Goal: Information Seeking & Learning: Learn about a topic

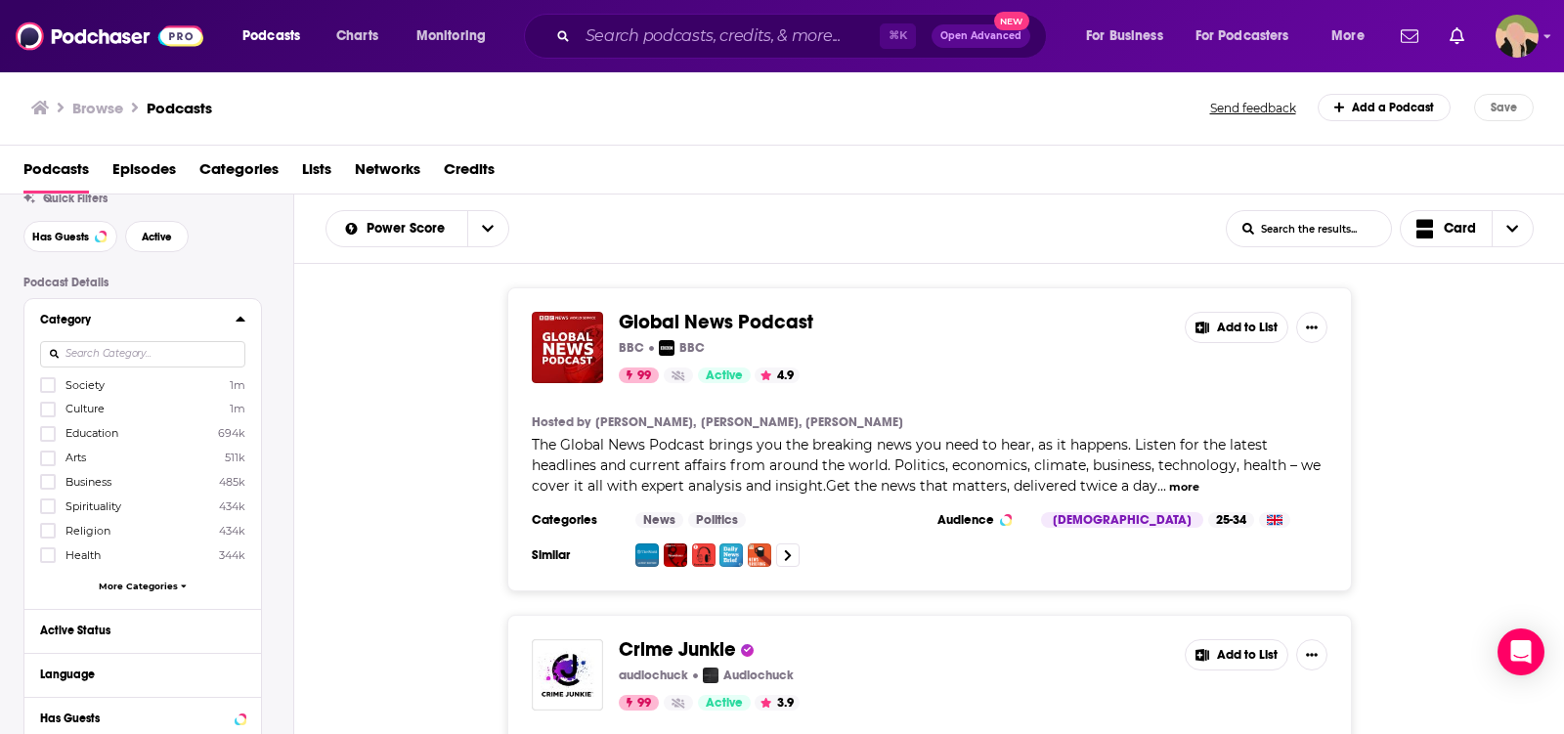
scroll to position [76, 0]
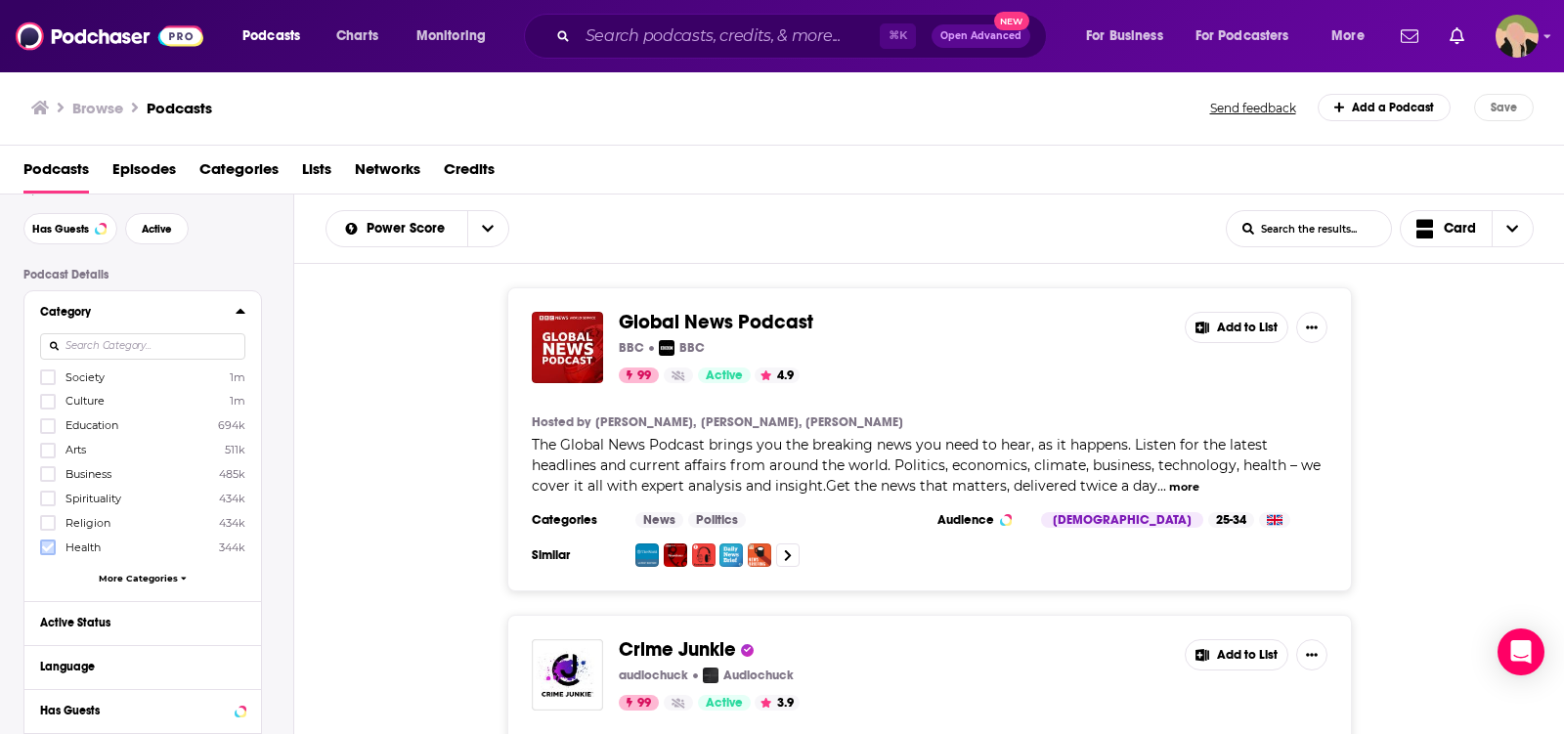
click at [47, 543] on icon at bounding box center [48, 548] width 12 height 12
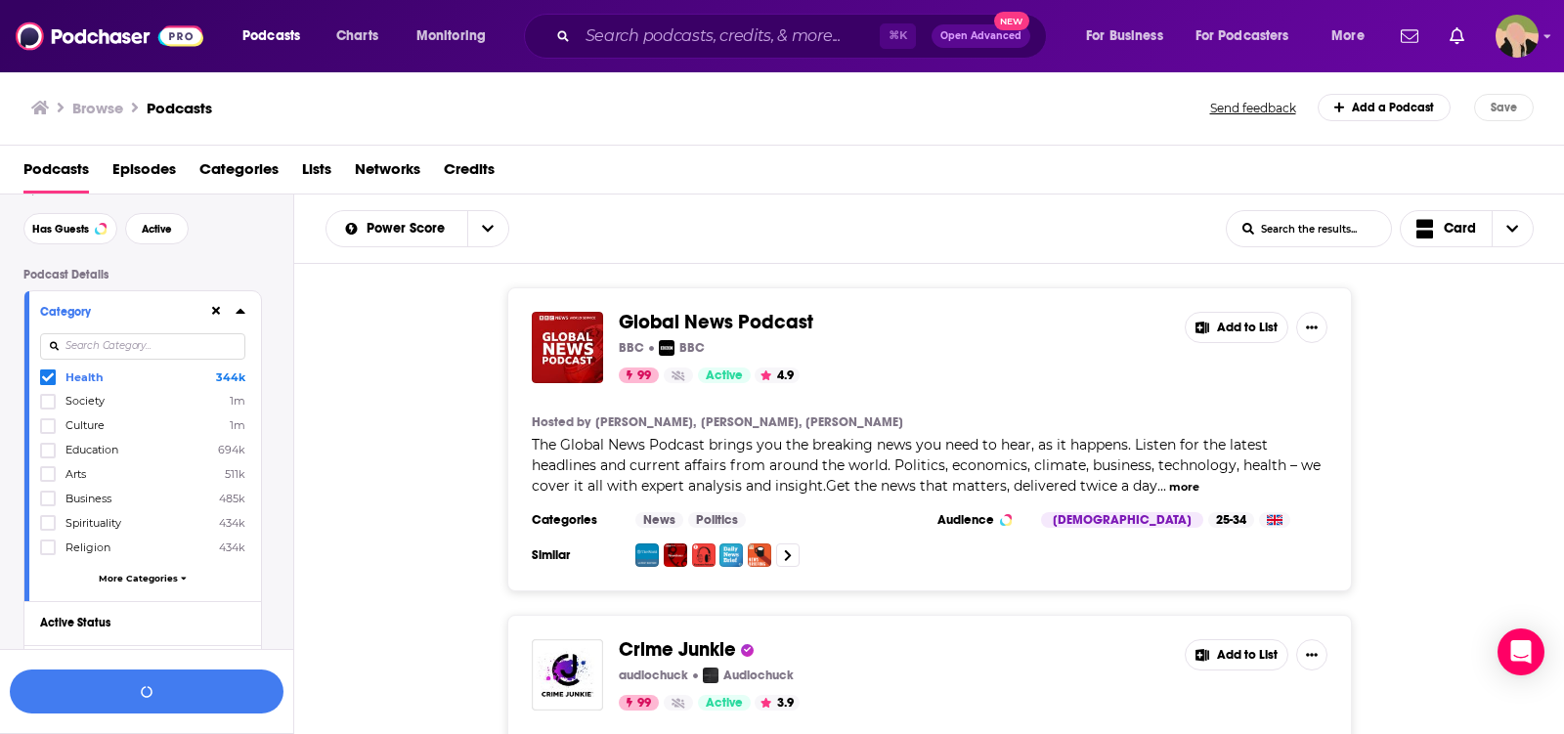
click at [135, 573] on span "More Categories" at bounding box center [138, 578] width 79 height 11
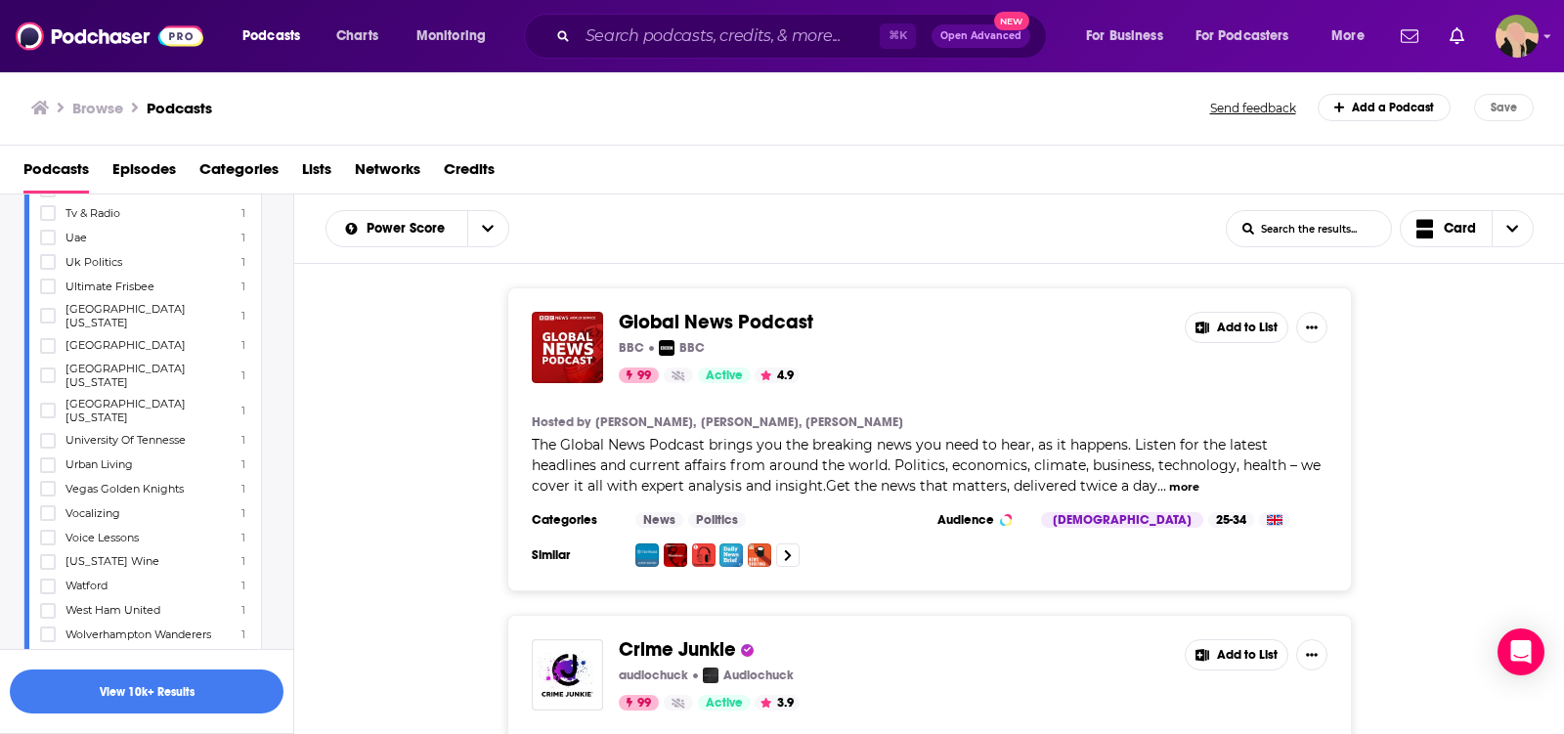
scroll to position [24187, 0]
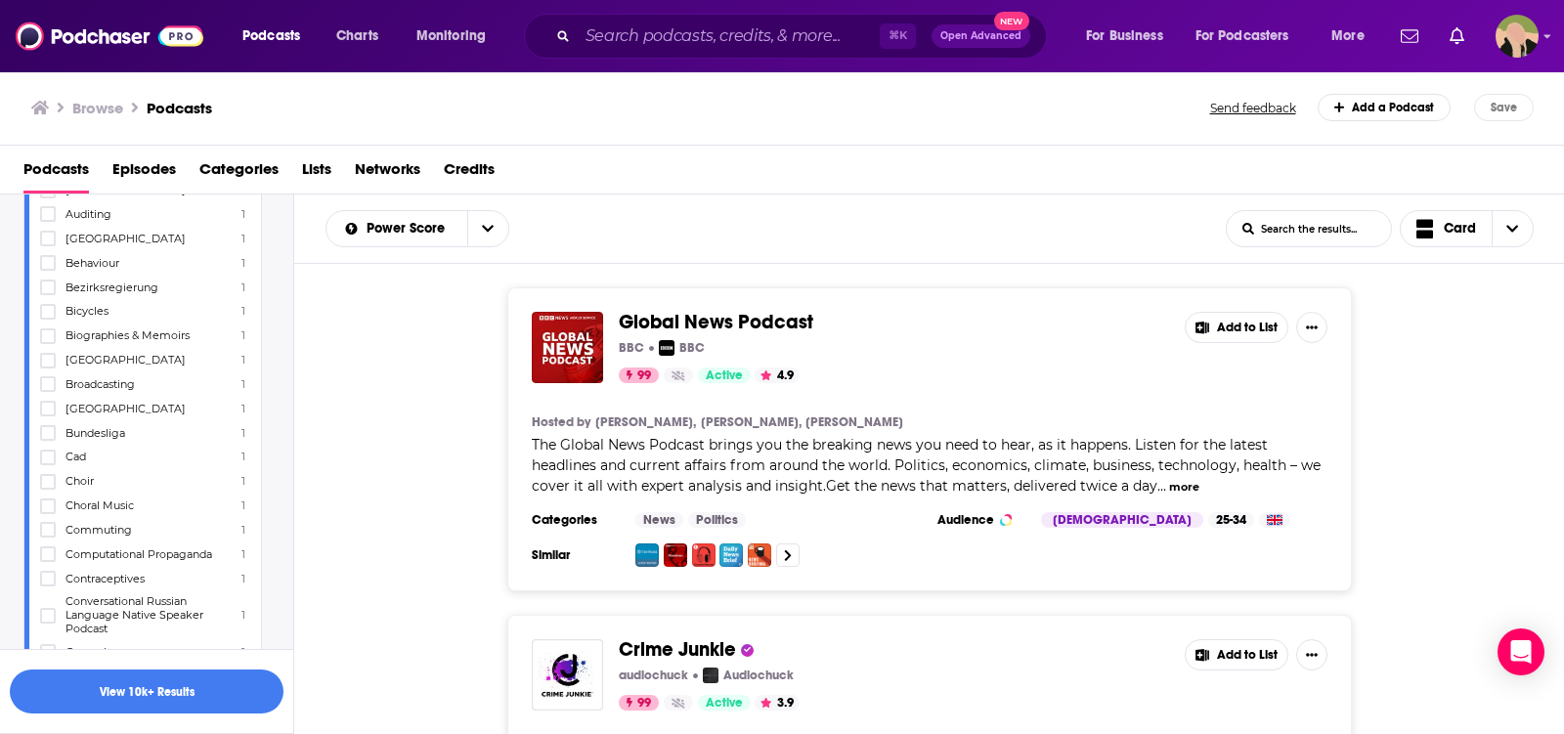
scroll to position [21586, 0]
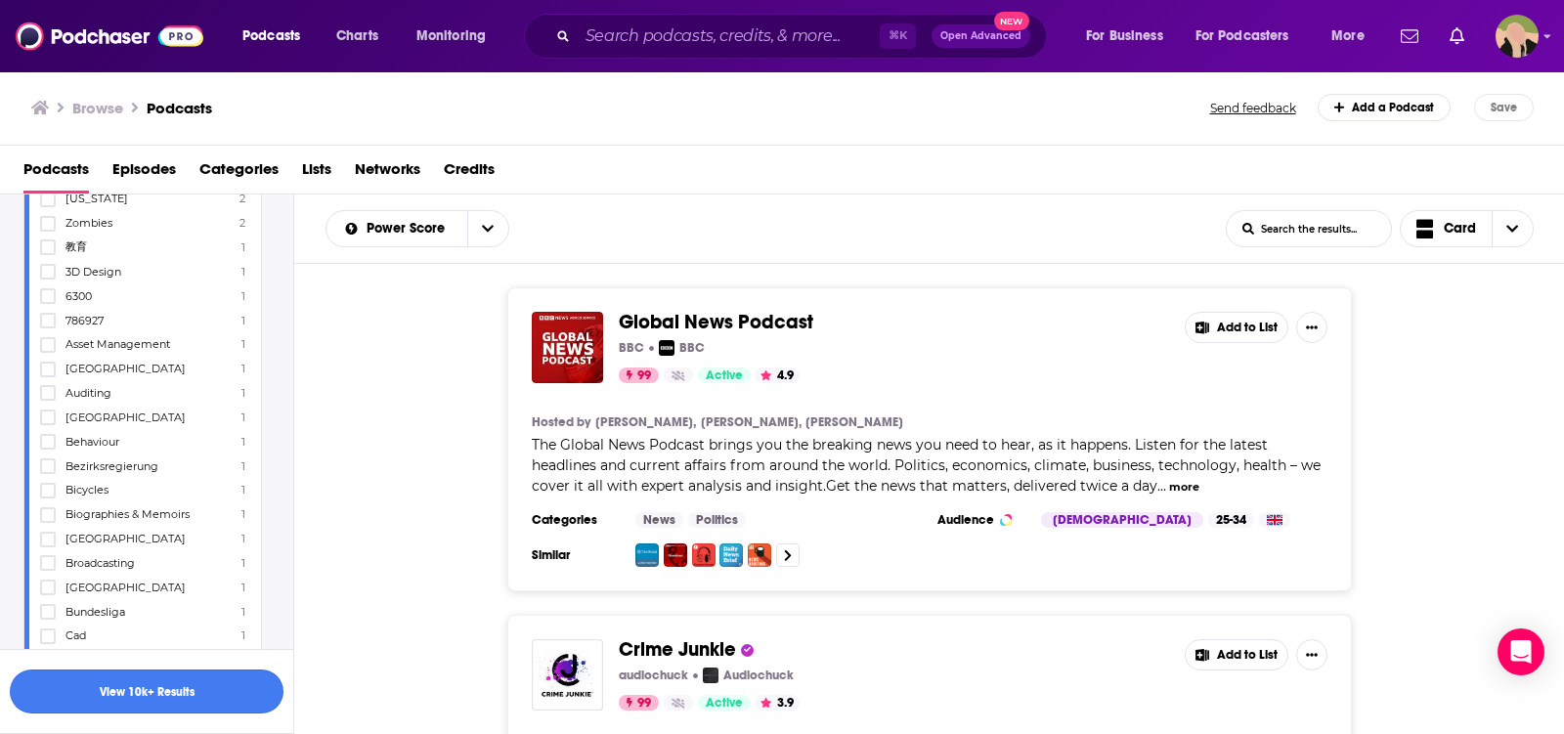
click at [154, 681] on button "View 10k+ Results" at bounding box center [147, 692] width 274 height 44
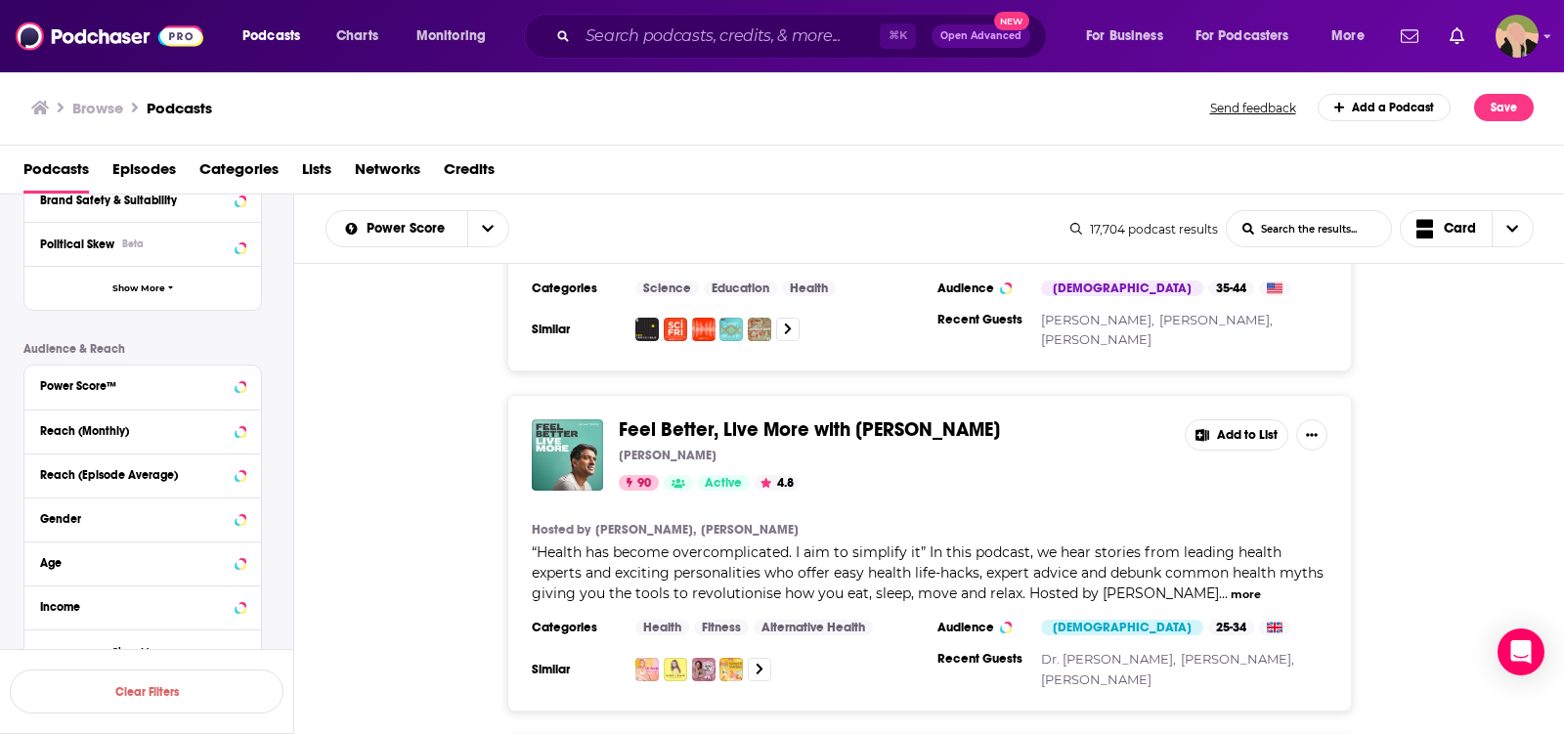
scroll to position [1652, 0]
click at [635, 43] on input "Search podcasts, credits, & more..." at bounding box center [729, 36] width 302 height 31
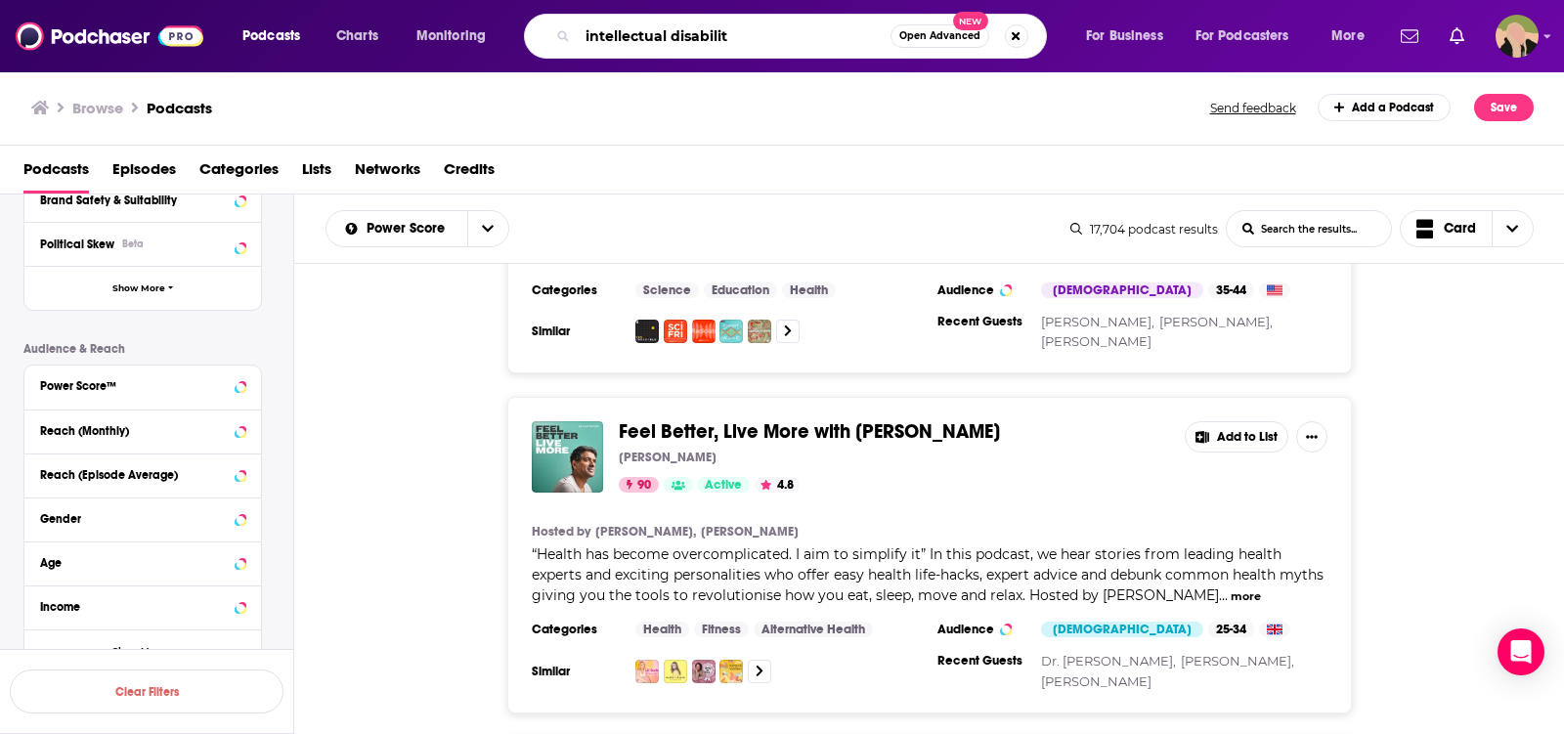
type input "intellectual disability"
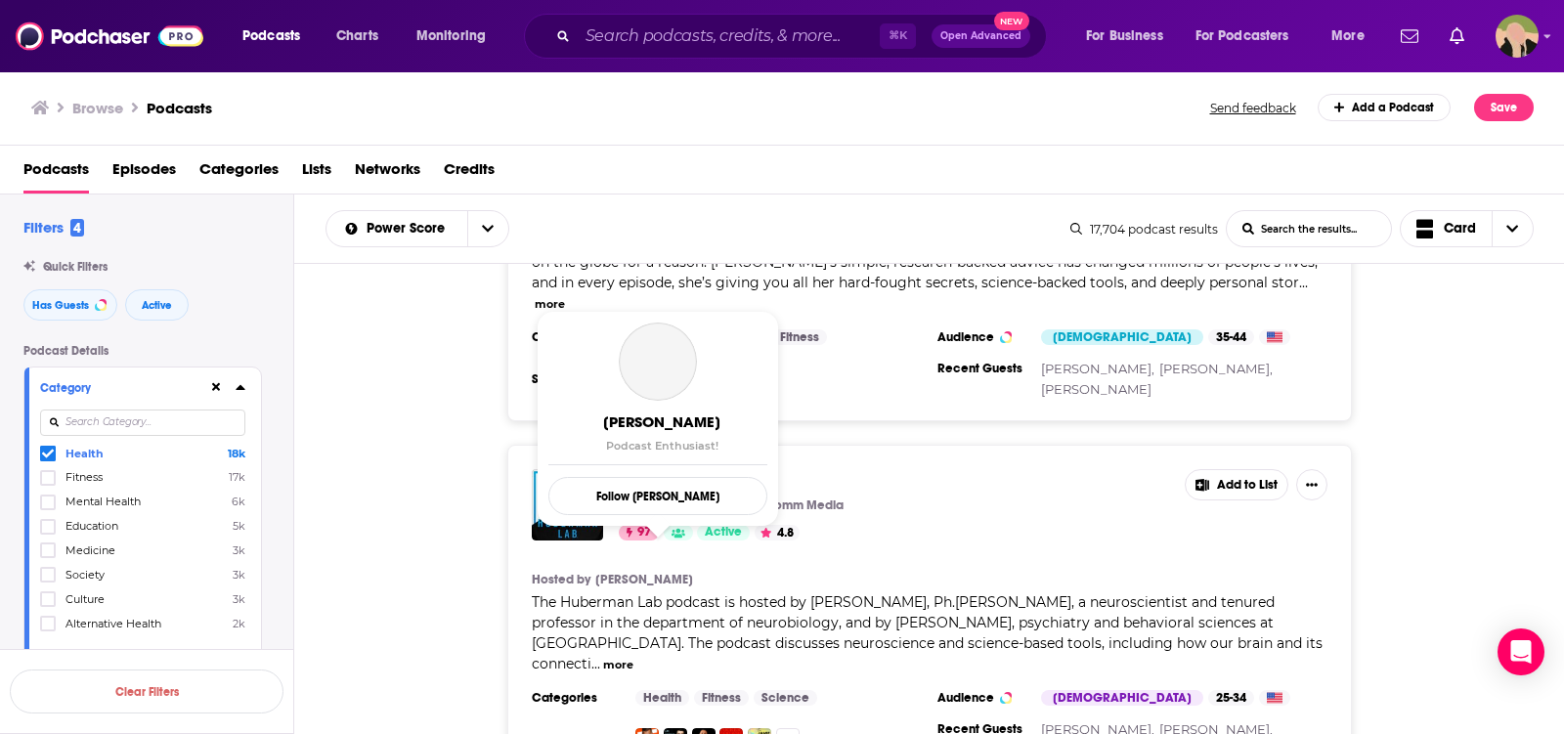
scroll to position [205, 0]
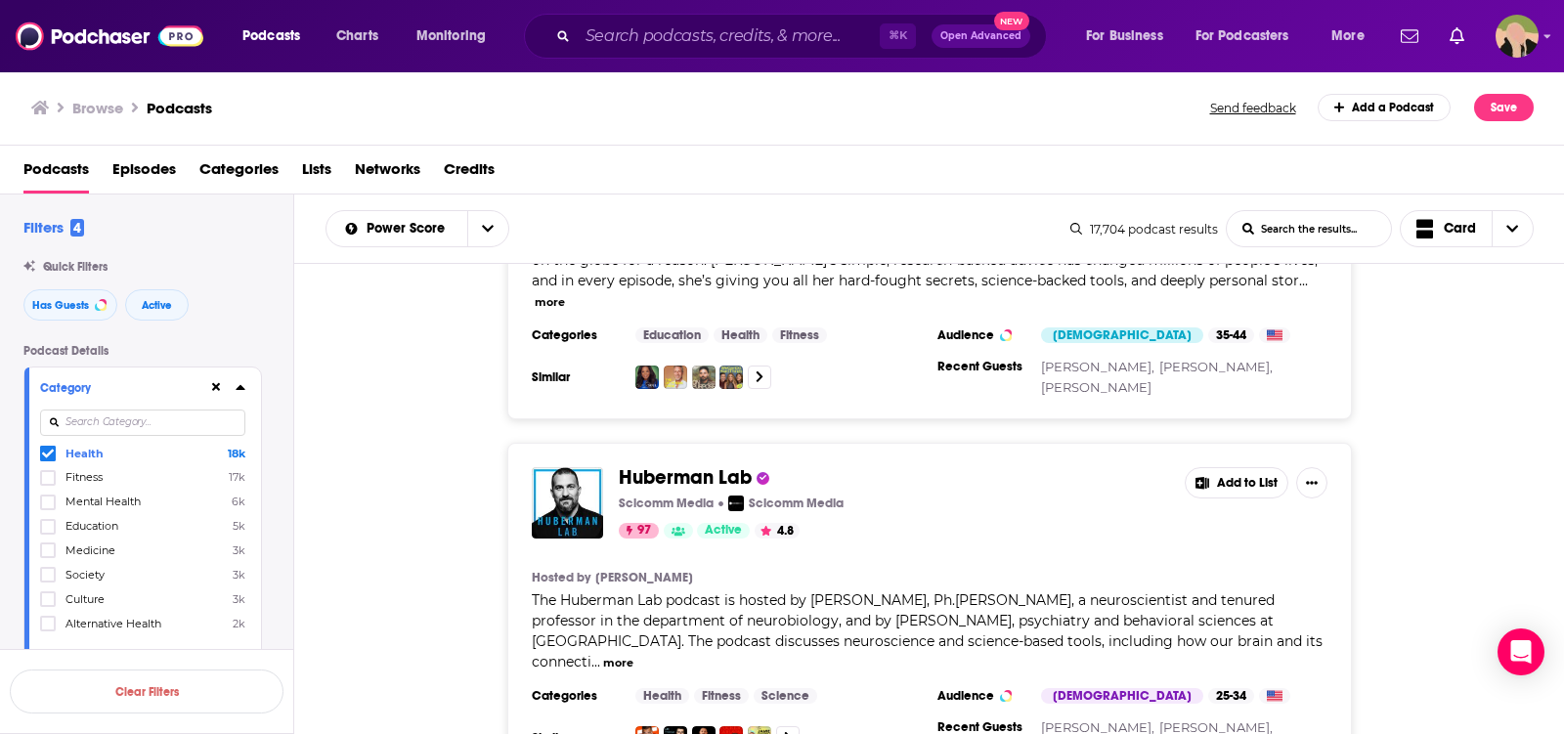
click at [923, 467] on span "Huberman Lab" at bounding box center [894, 478] width 550 height 22
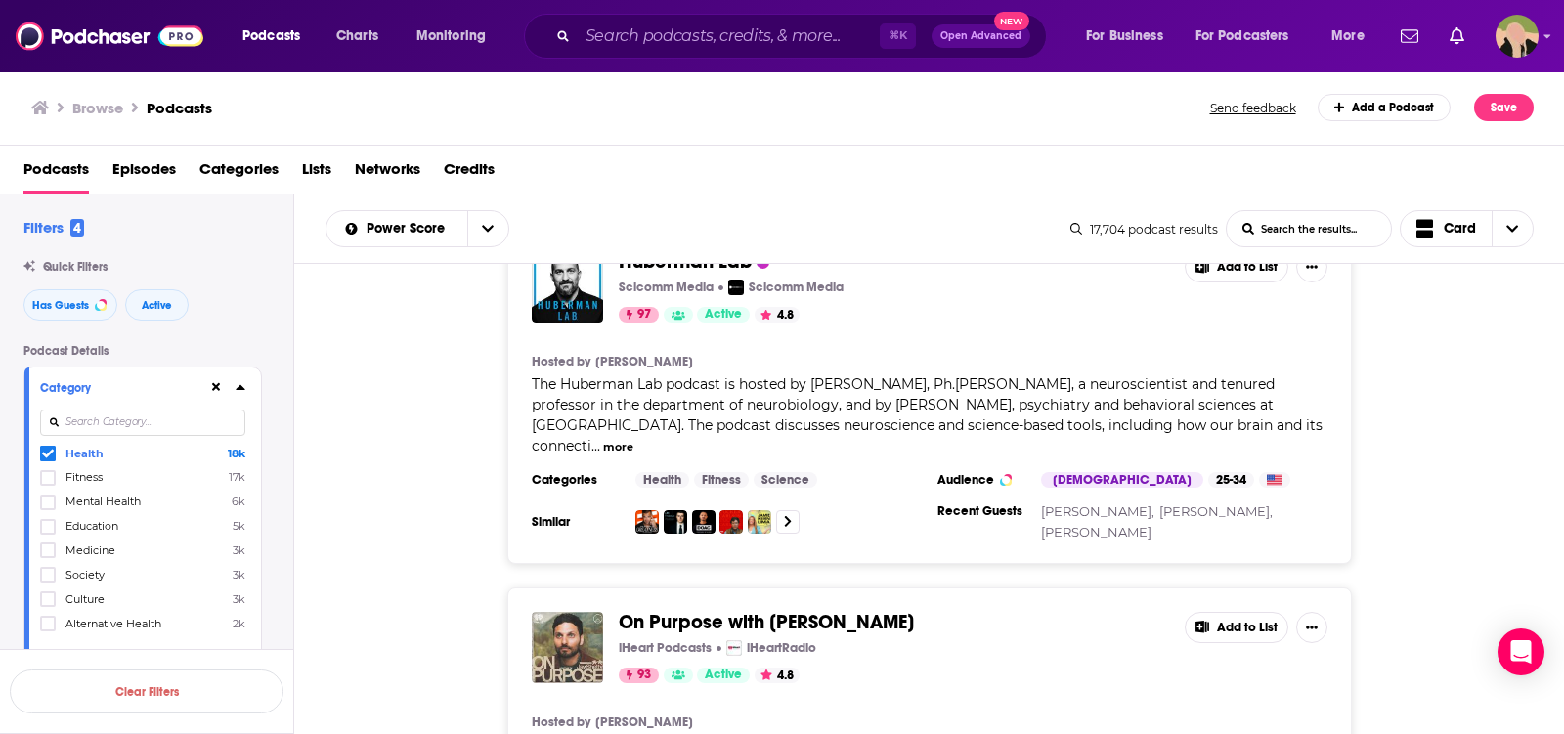
click at [414, 494] on div "Huberman Lab Scicomm Media Scicomm Media 97 Active 4.8 Add to List Hosted by Dr…" at bounding box center [929, 395] width 1271 height 337
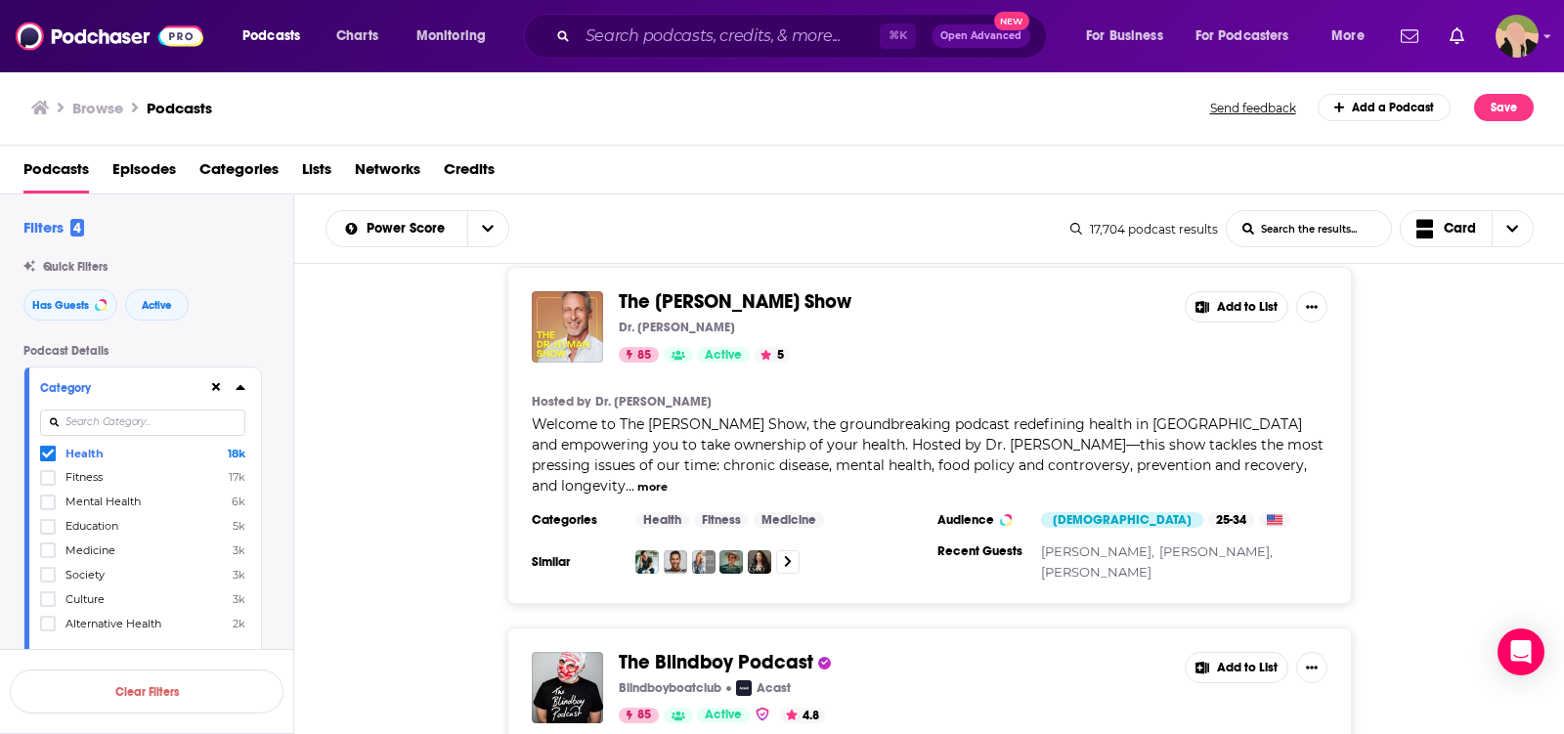
scroll to position [5453, 0]
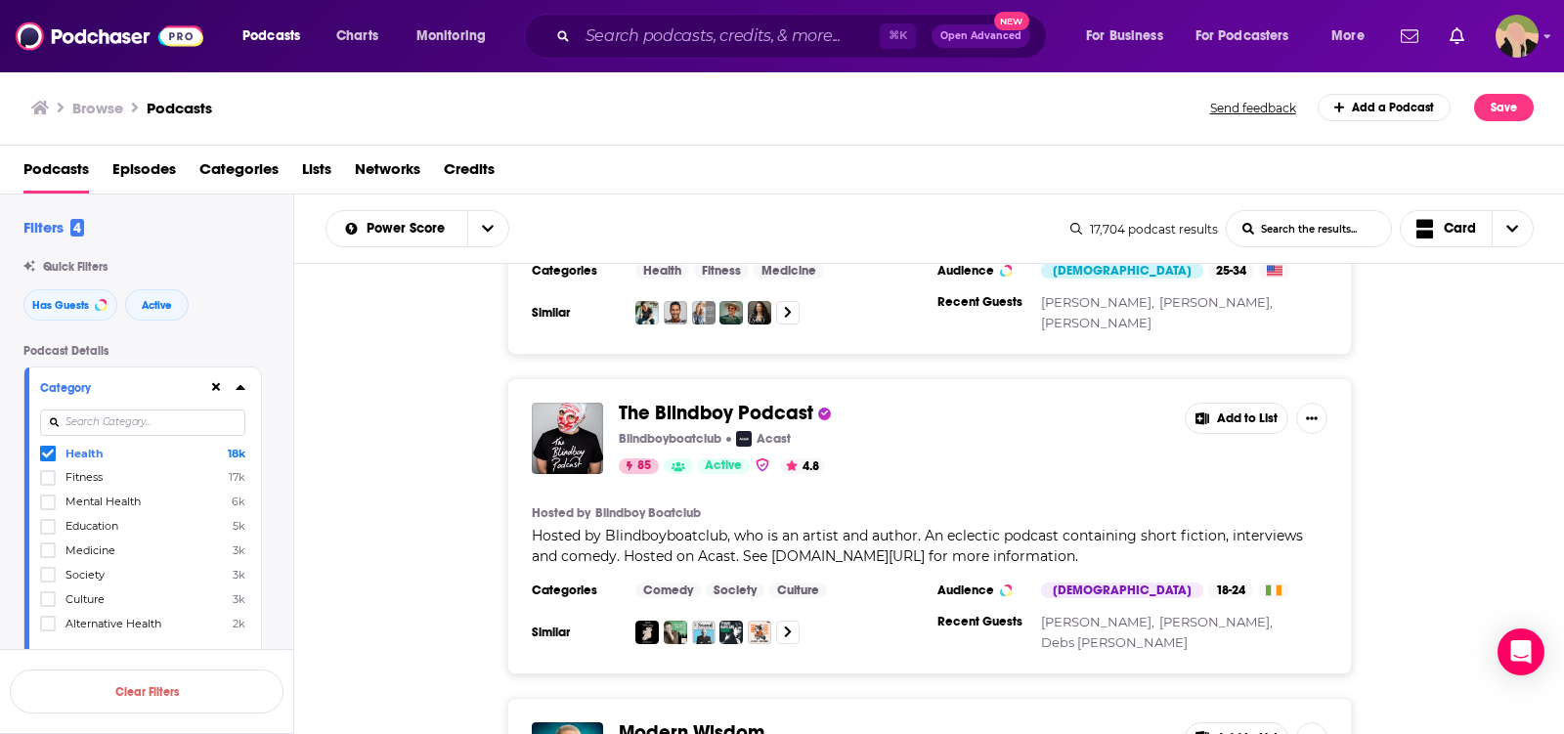
click at [600, 19] on div "⌘ K Open Advanced New" at bounding box center [785, 36] width 523 height 45
click at [601, 51] on div "⌘ K Open Advanced New" at bounding box center [785, 36] width 523 height 45
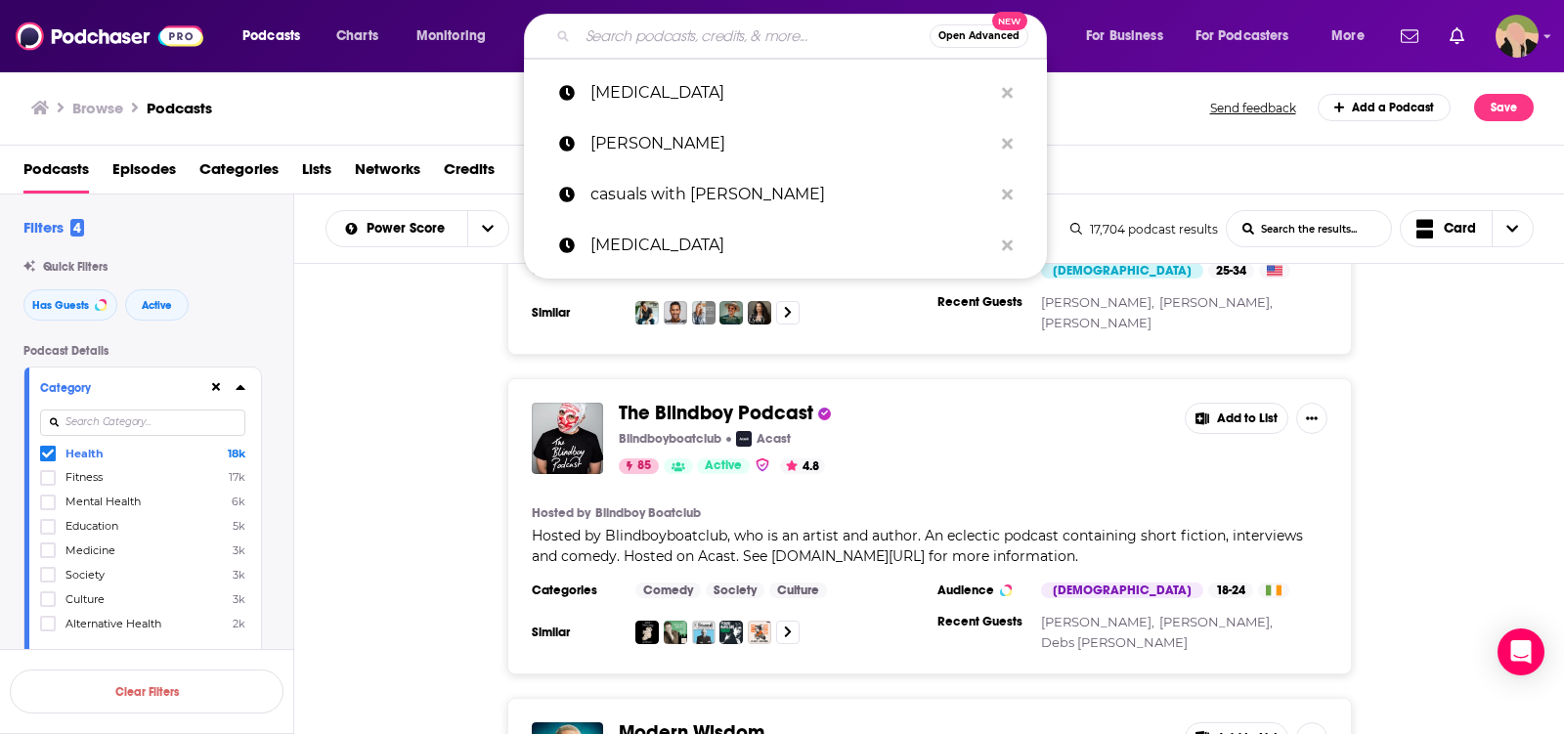
click at [608, 30] on input "Search podcasts, credits, & more..." at bounding box center [754, 36] width 352 height 31
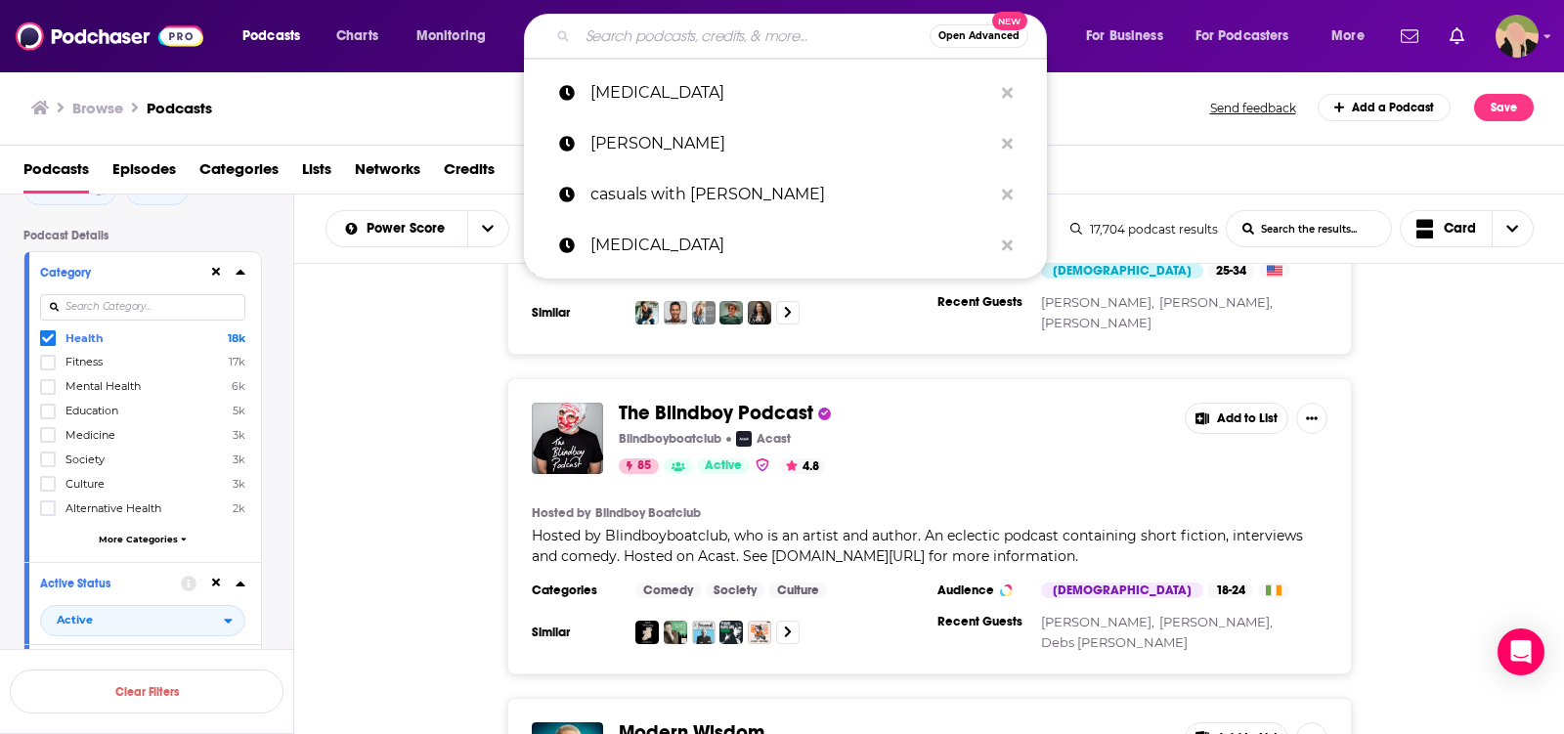
scroll to position [119, 0]
click at [124, 531] on span "More Categories" at bounding box center [138, 535] width 79 height 11
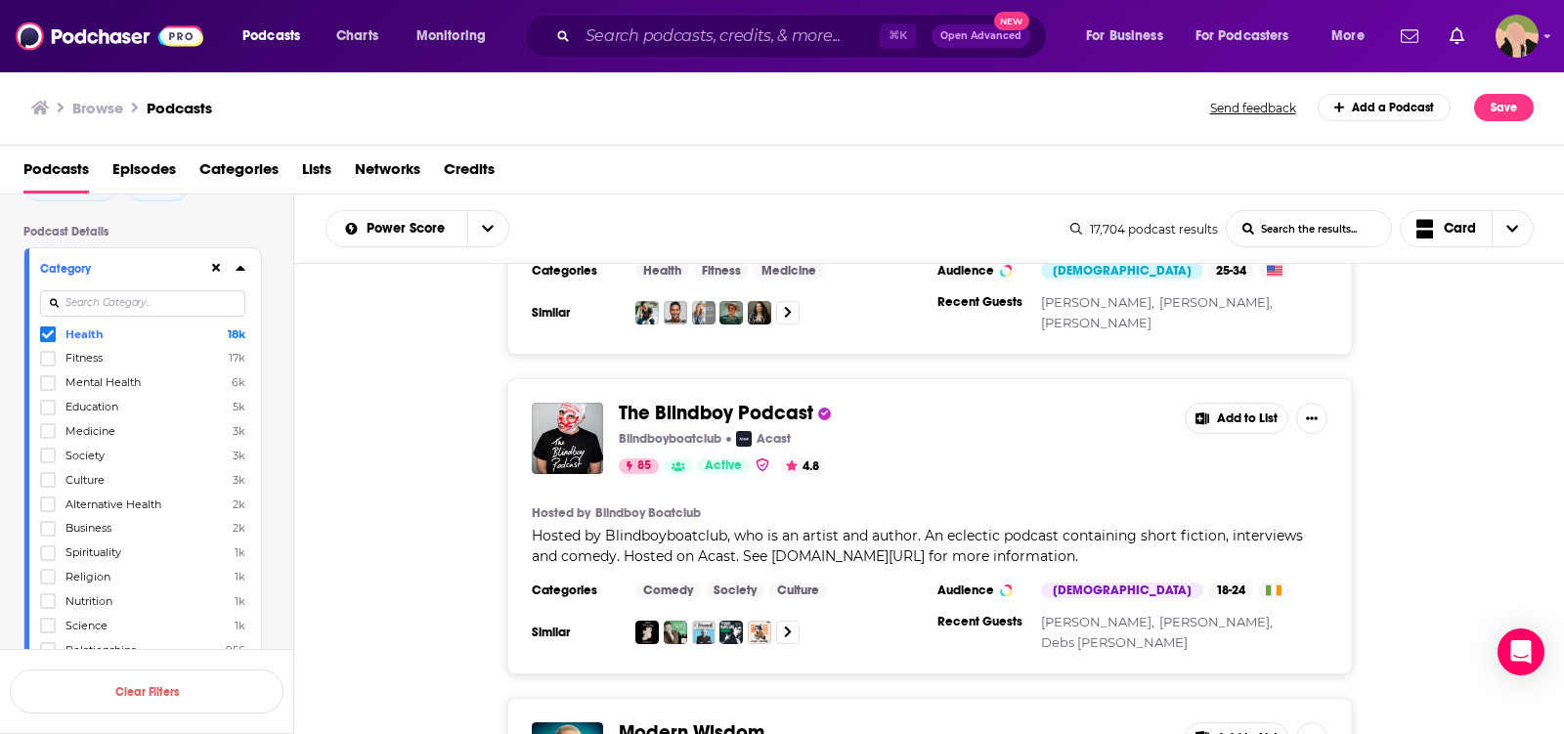
click at [129, 295] on input at bounding box center [142, 303] width 205 height 26
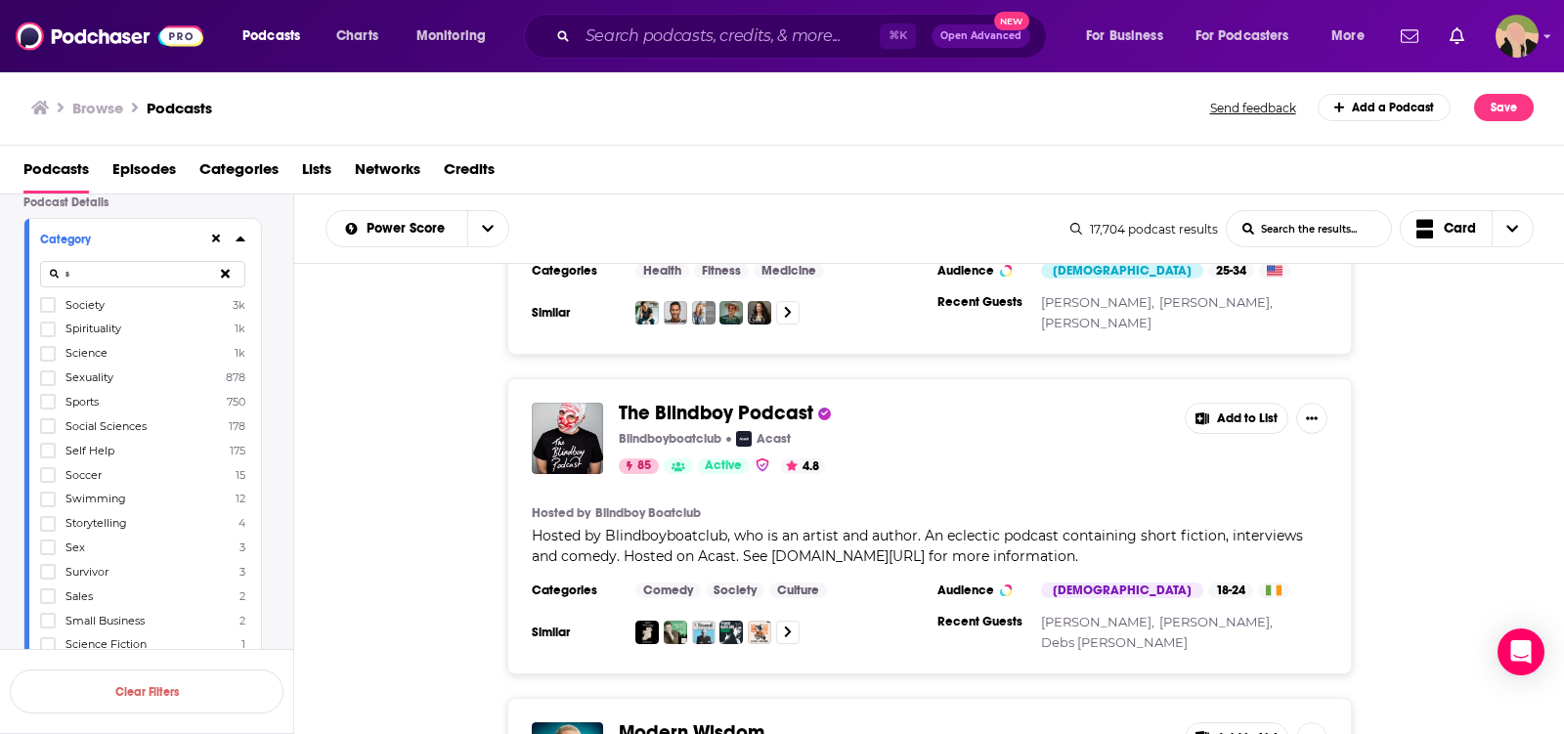
scroll to position [160, 0]
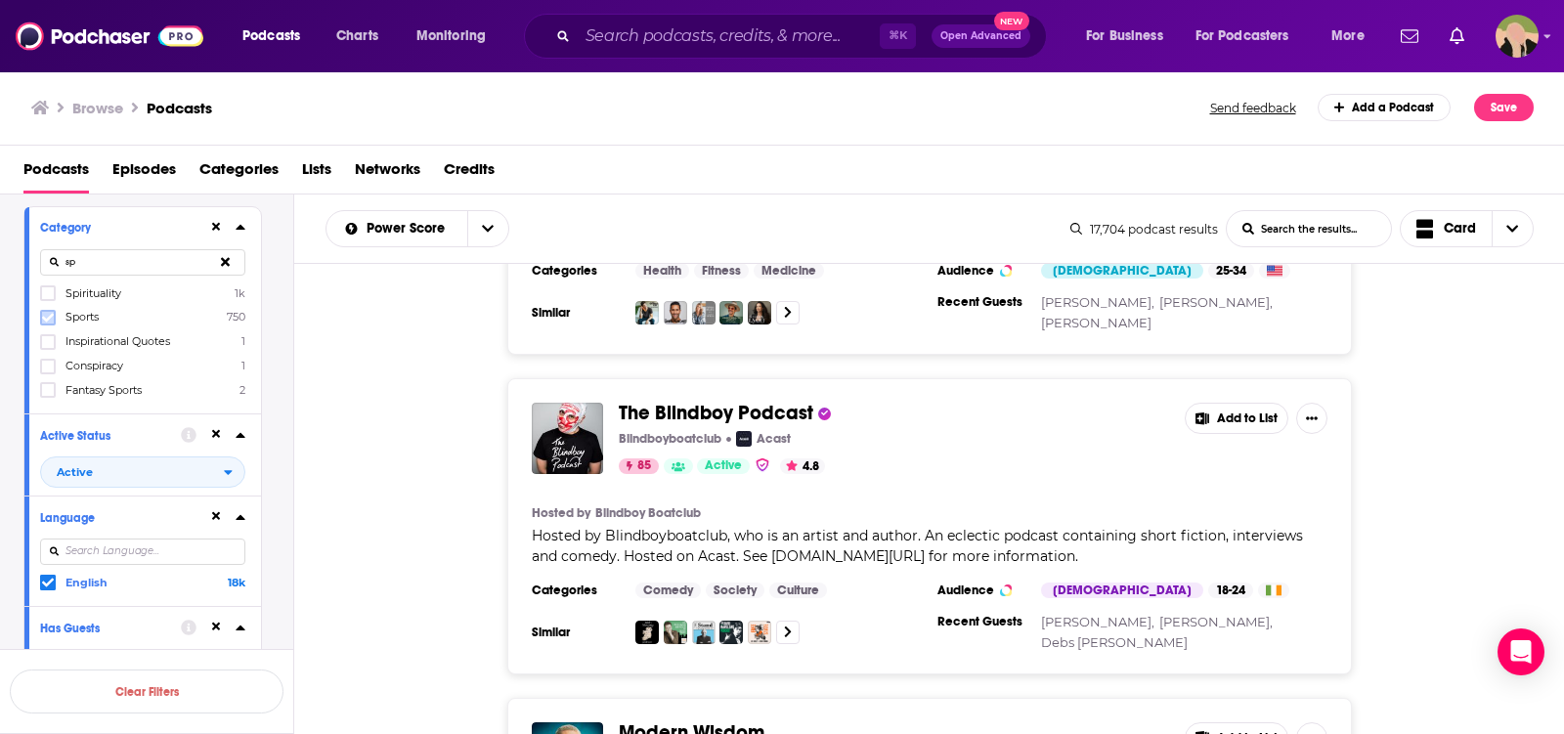
type input "sp"
click at [46, 315] on icon at bounding box center [48, 318] width 12 height 12
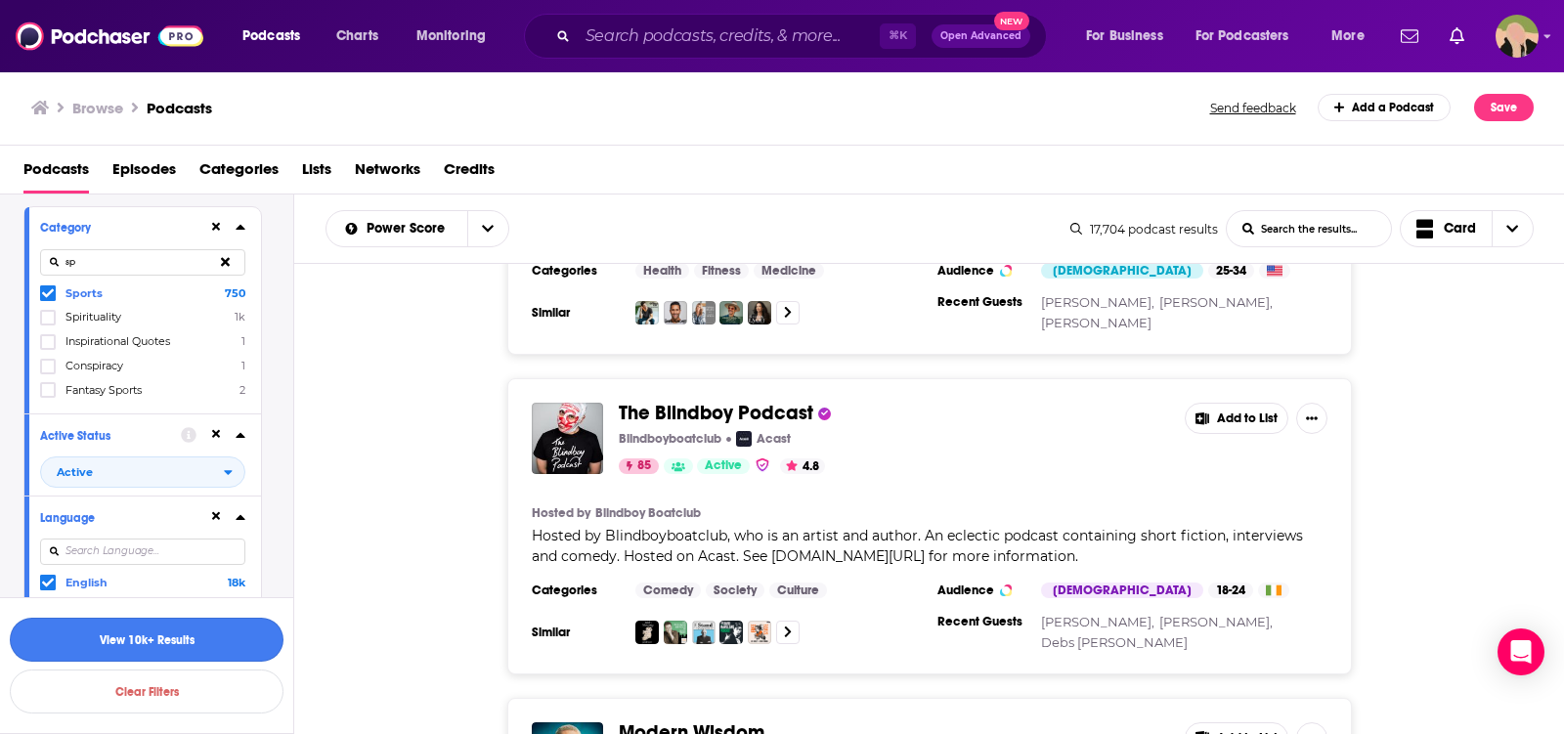
click at [204, 639] on button "View 10k+ Results" at bounding box center [147, 640] width 274 height 44
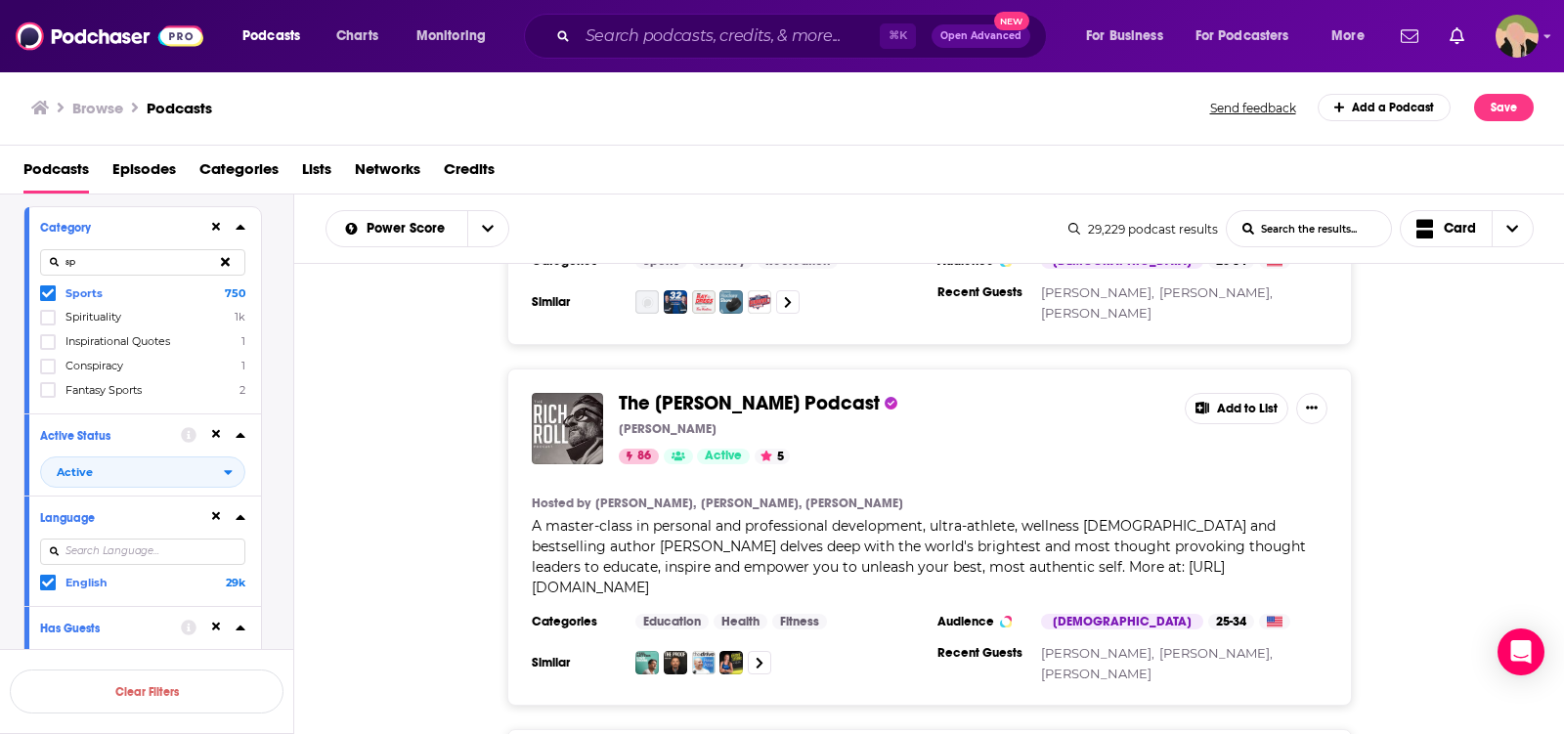
scroll to position [7728, 0]
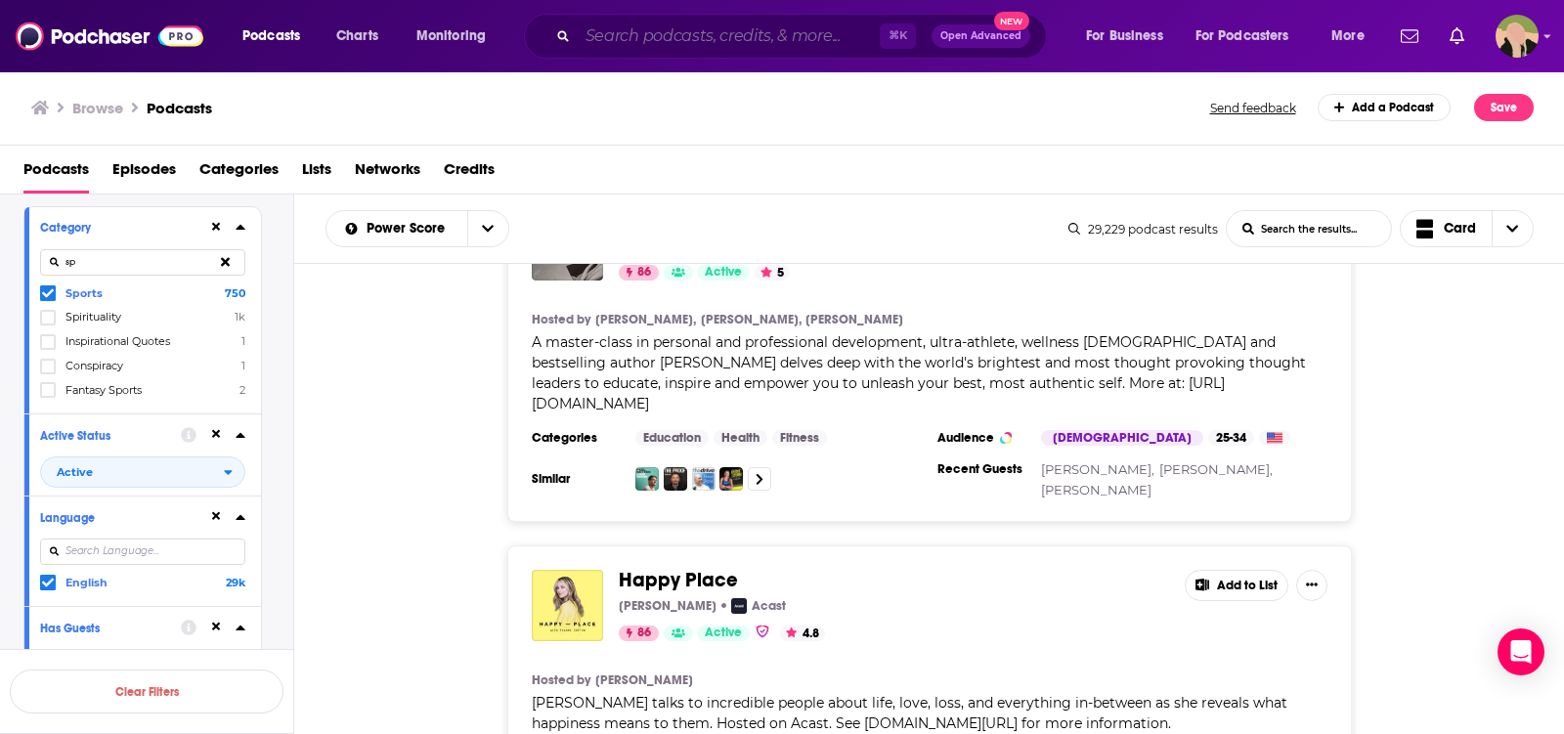
click at [740, 23] on input "Search podcasts, credits, & more..." at bounding box center [729, 36] width 302 height 31
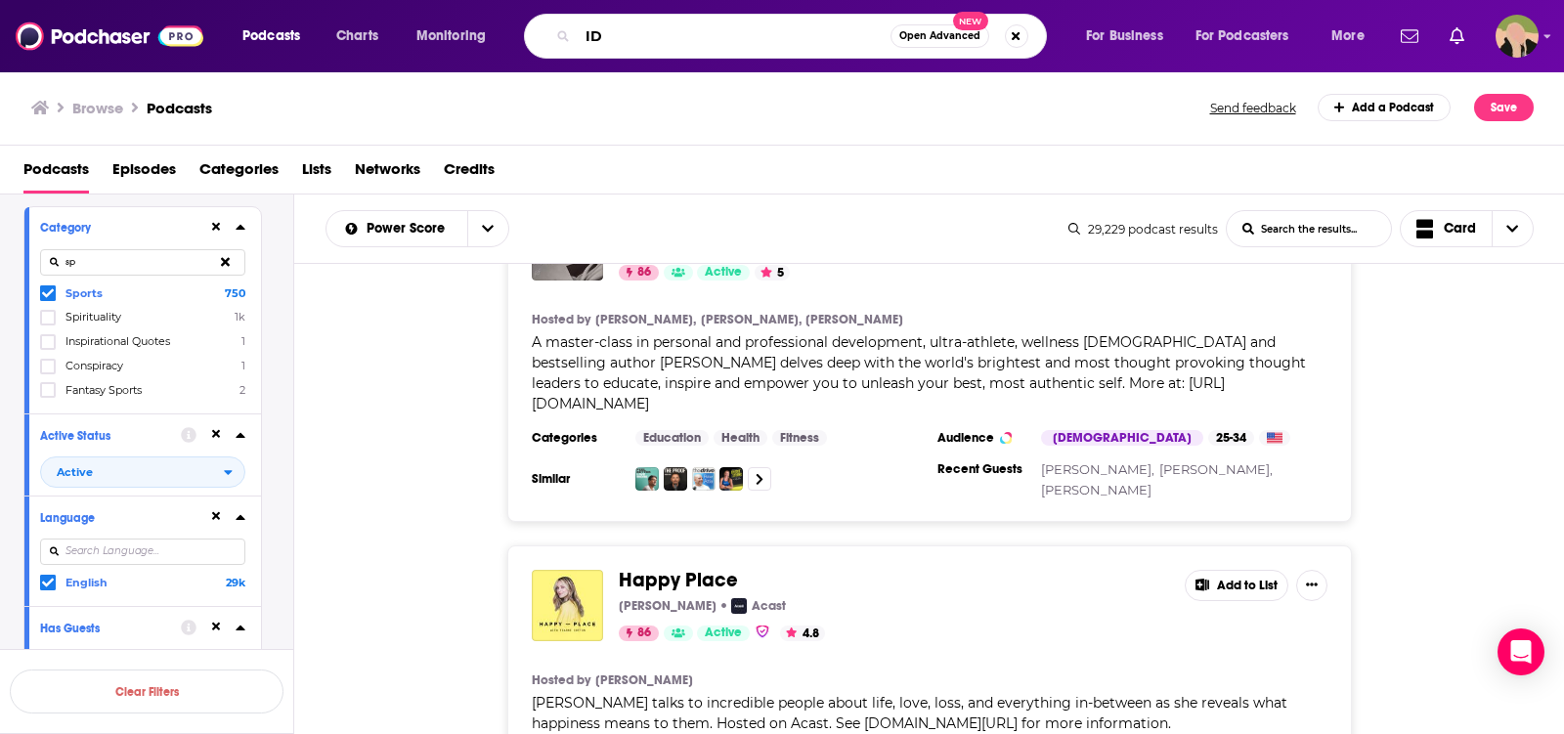
type input "IDD"
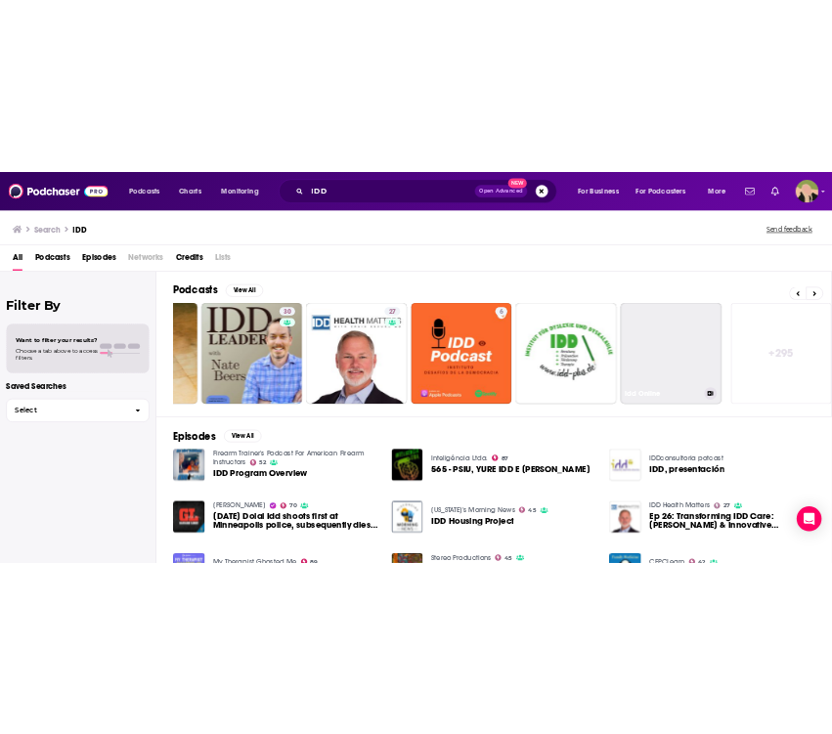
scroll to position [0, 555]
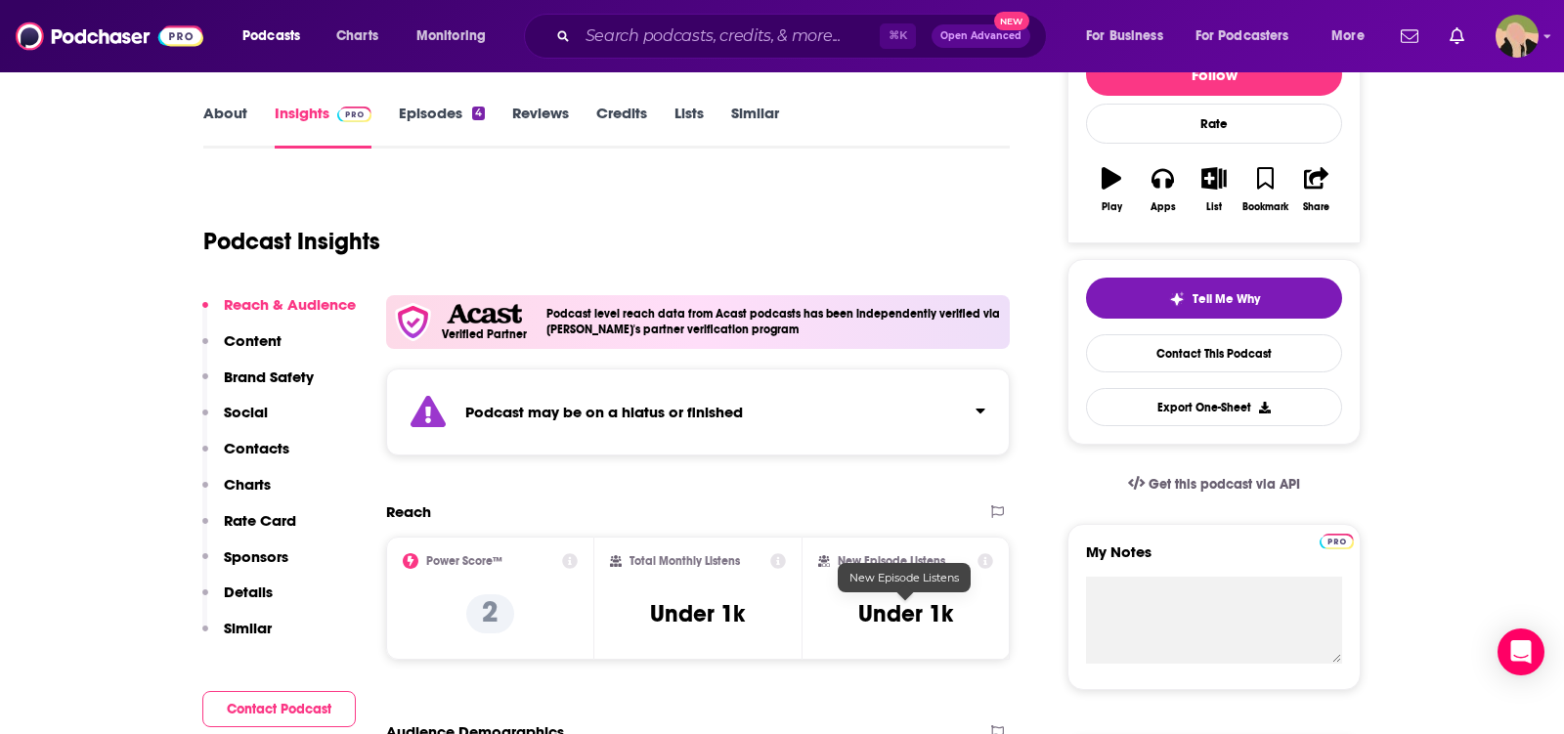
scroll to position [231, 0]
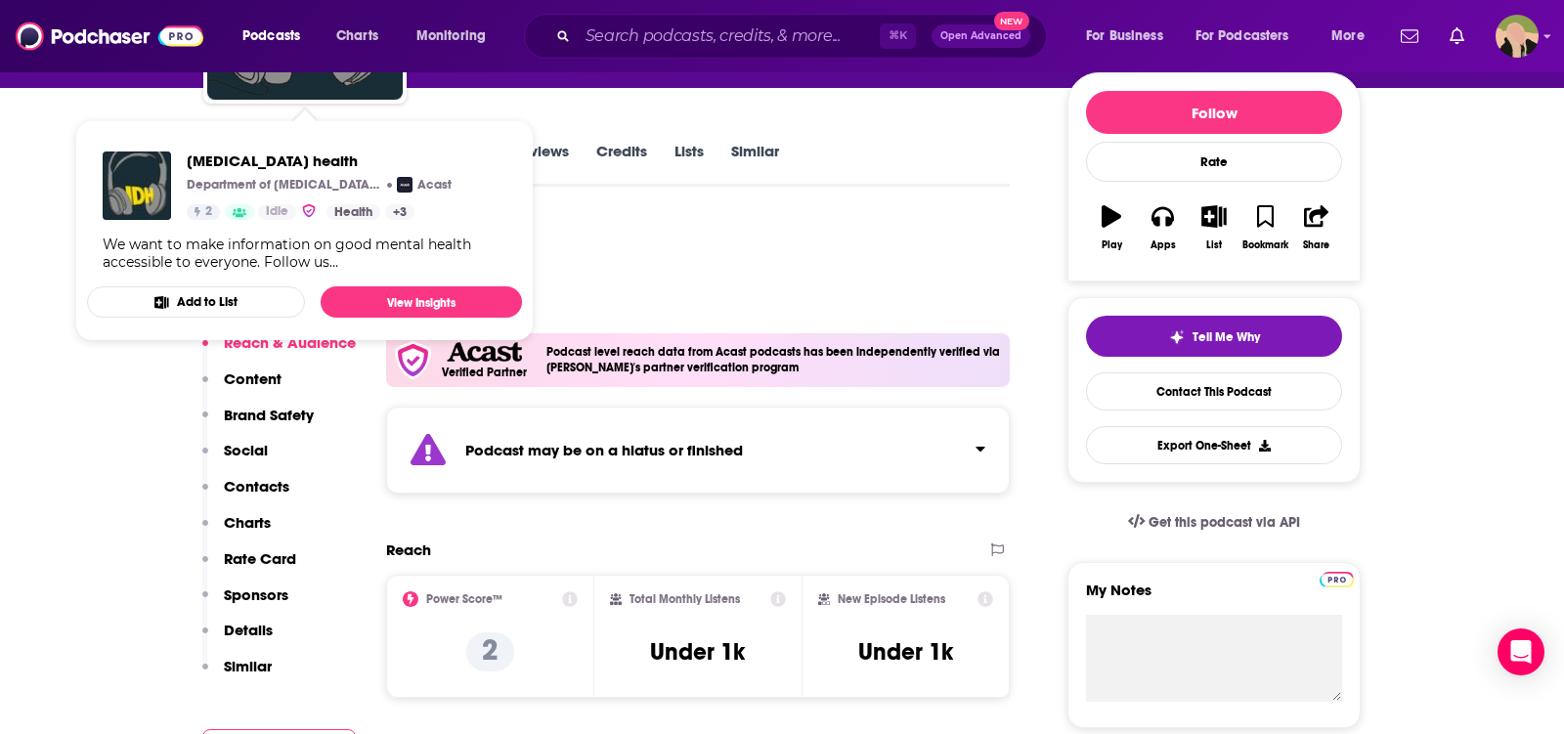
click at [604, 234] on div "Podcast Insights" at bounding box center [598, 268] width 791 height 100
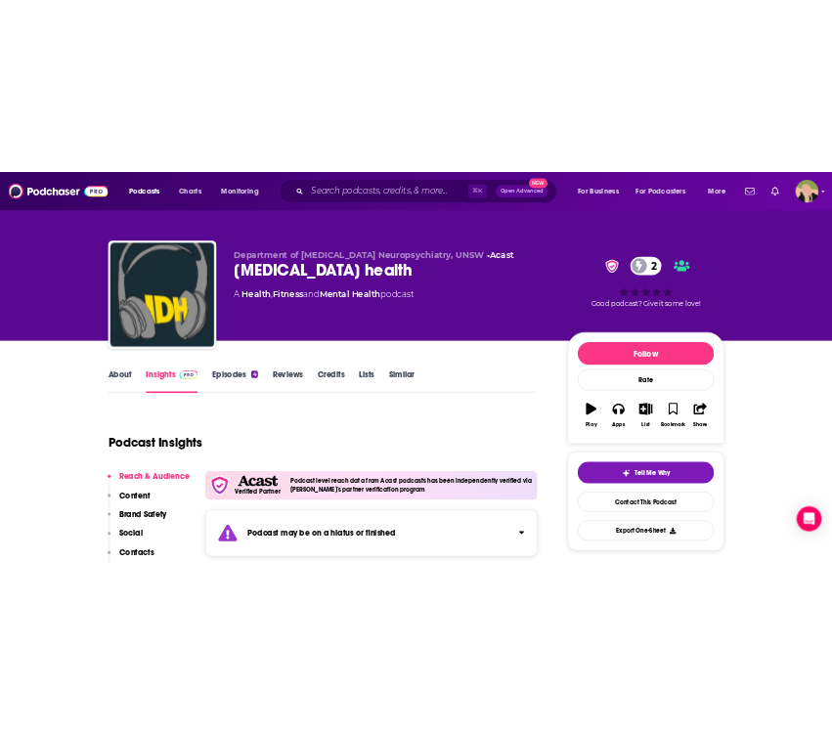
scroll to position [3, 0]
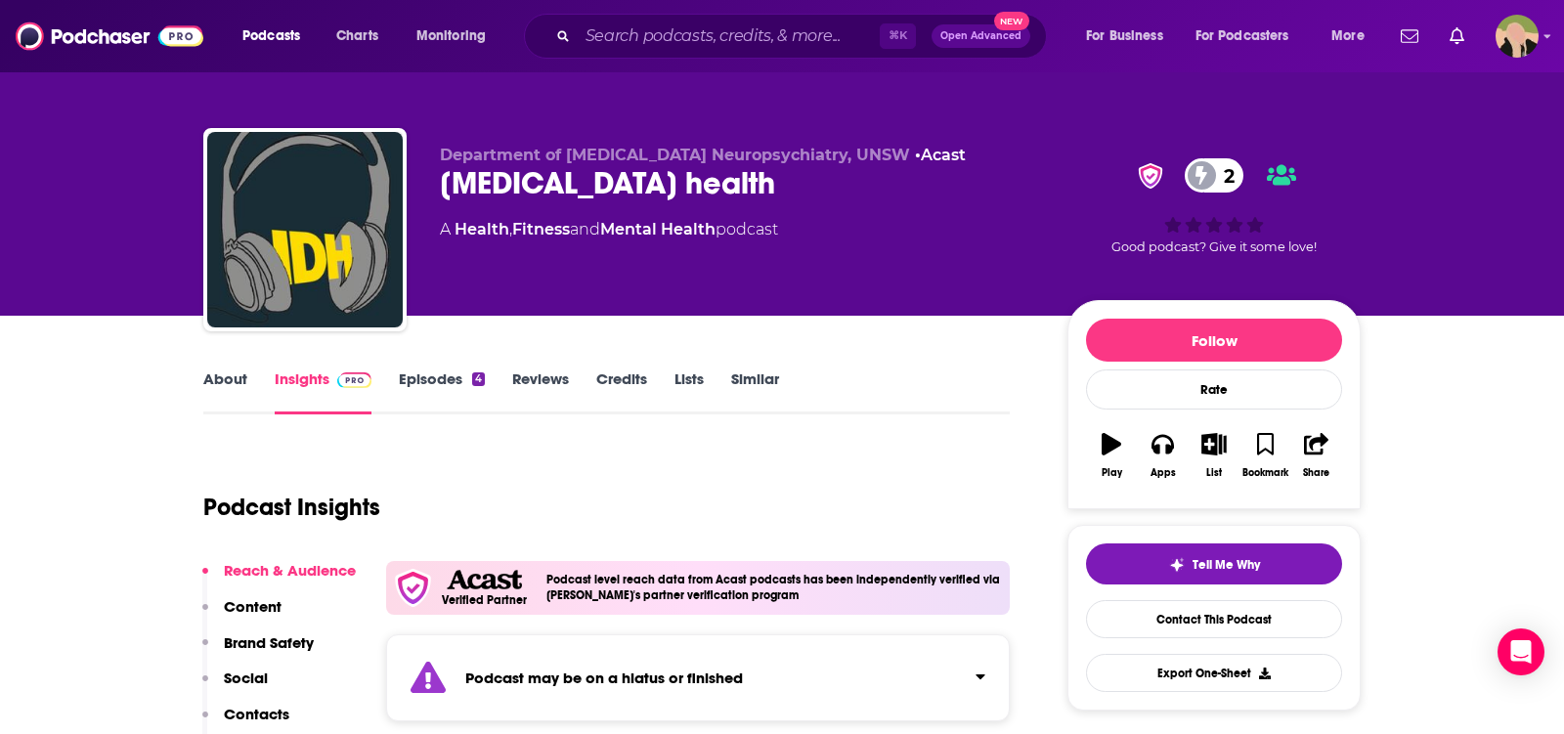
click at [781, 172] on div "Intellectual disability health 2" at bounding box center [738, 183] width 596 height 38
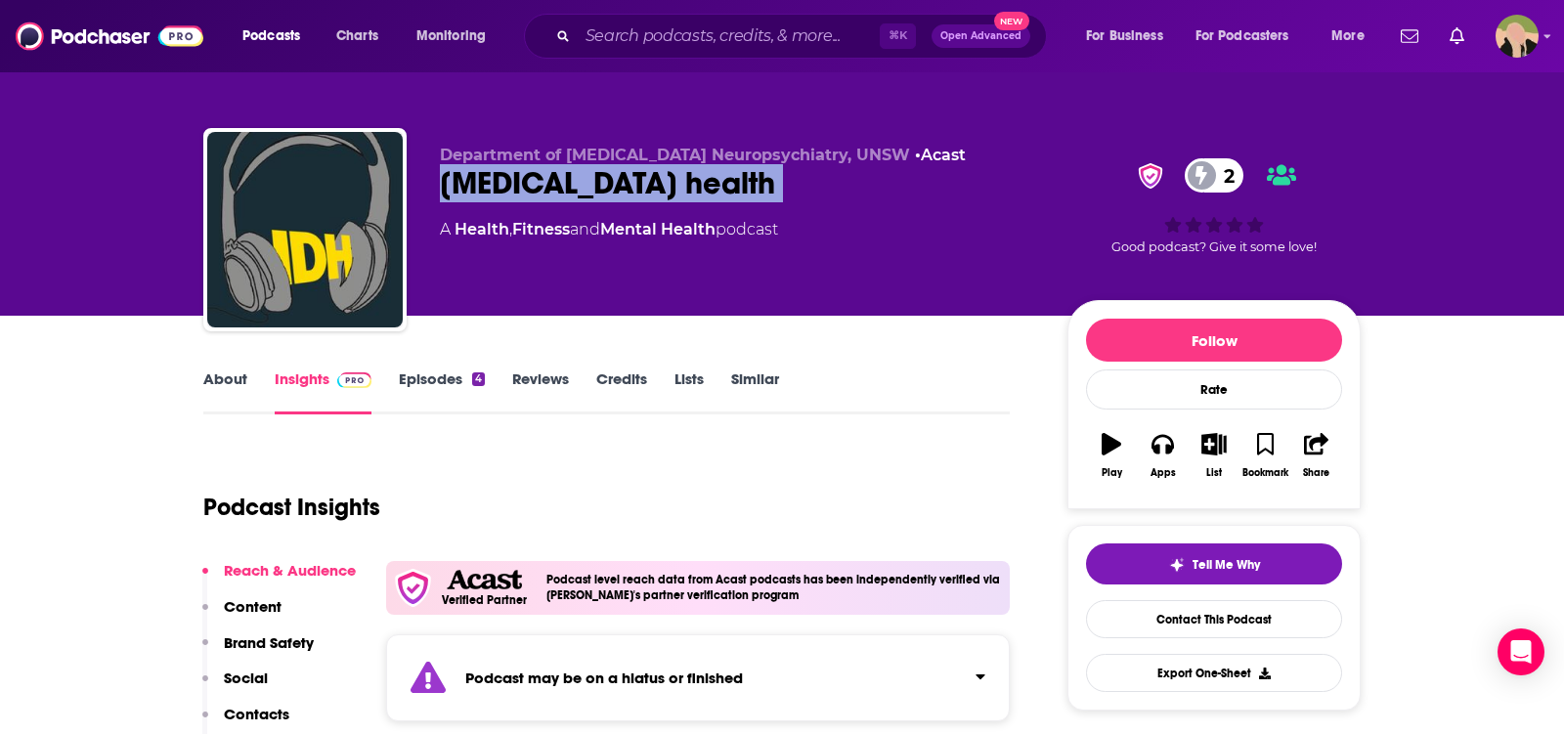
click at [781, 172] on div "Intellectual disability health 2" at bounding box center [738, 183] width 596 height 38
copy div "Intellectual disability health 2"
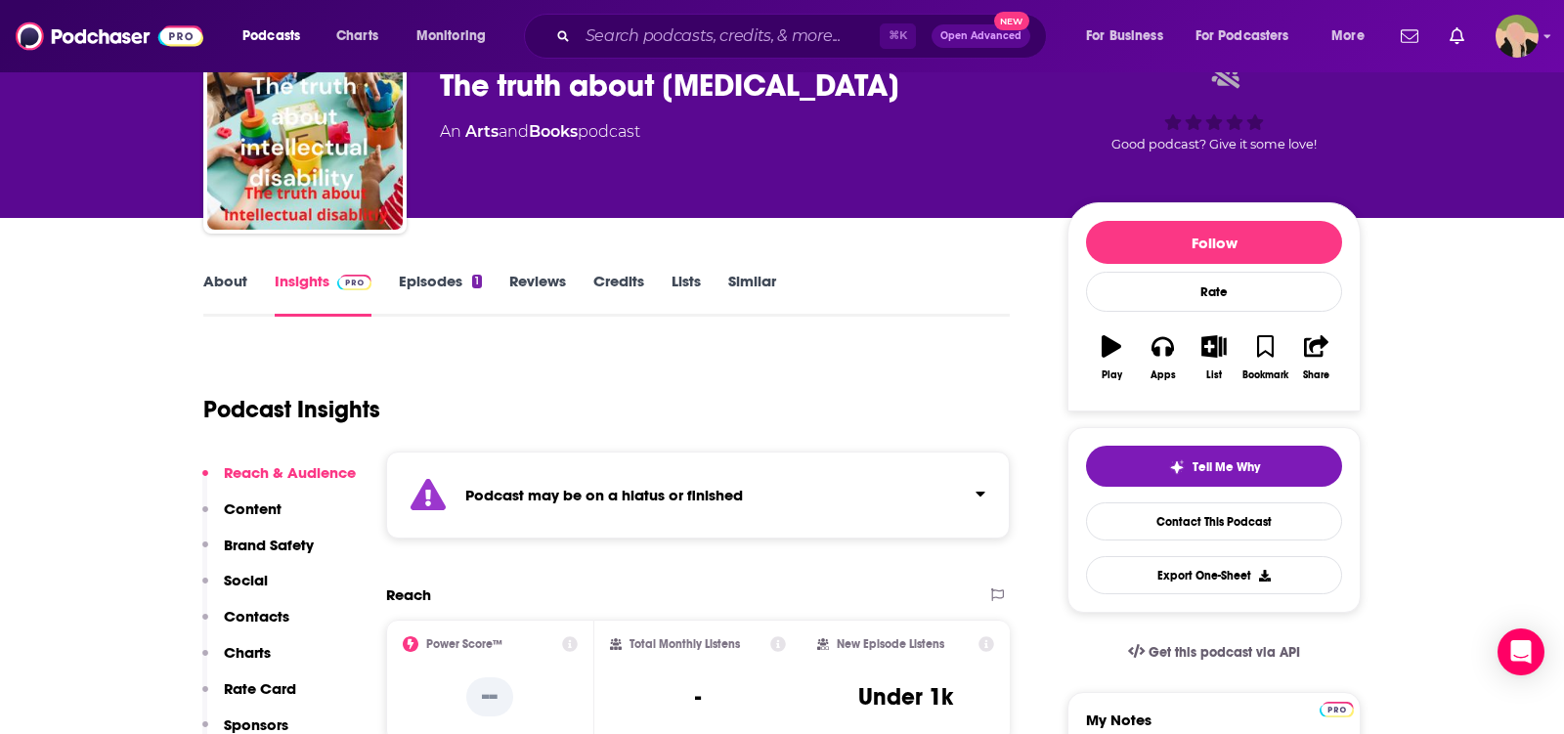
scroll to position [127, 0]
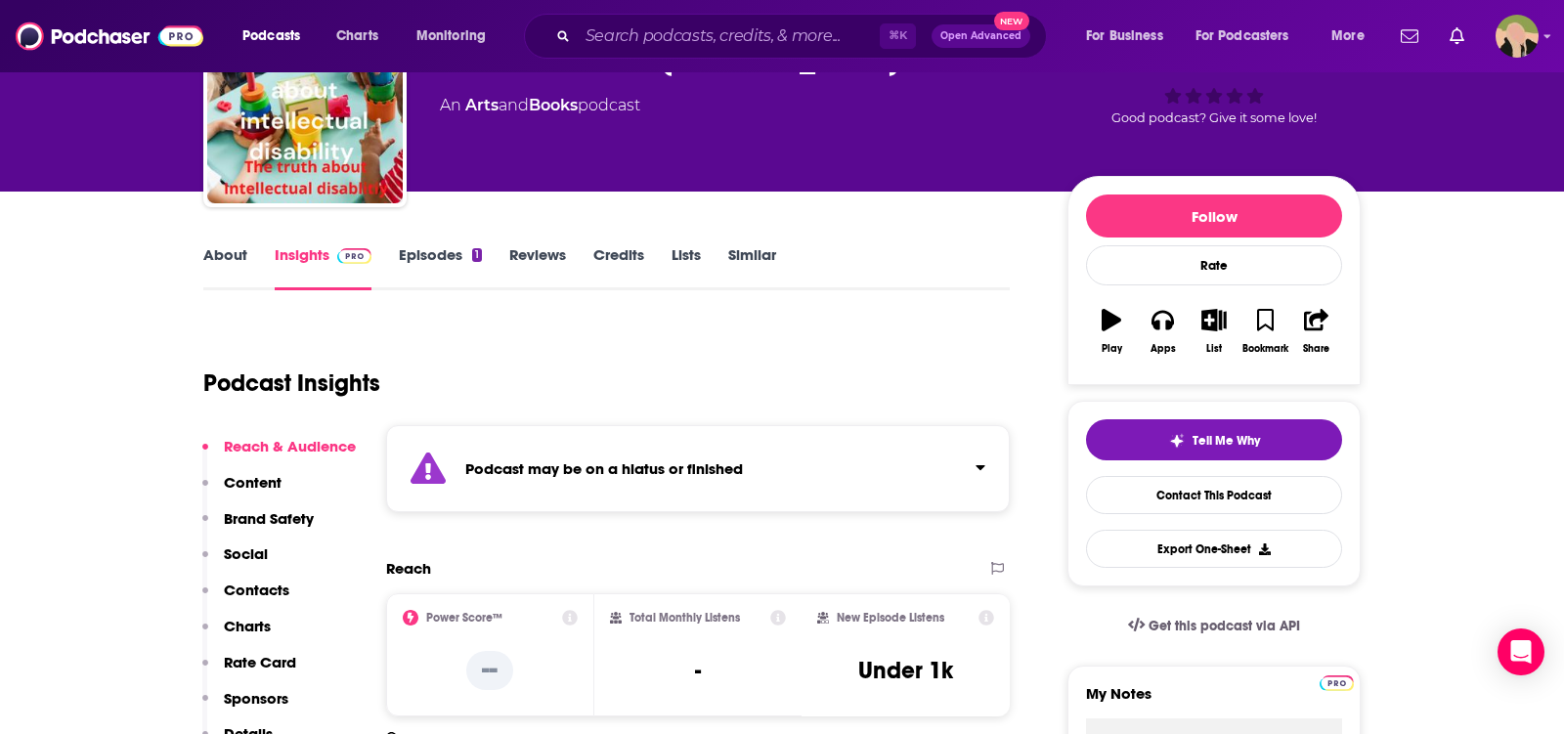
click at [235, 252] on link "About" at bounding box center [225, 267] width 44 height 45
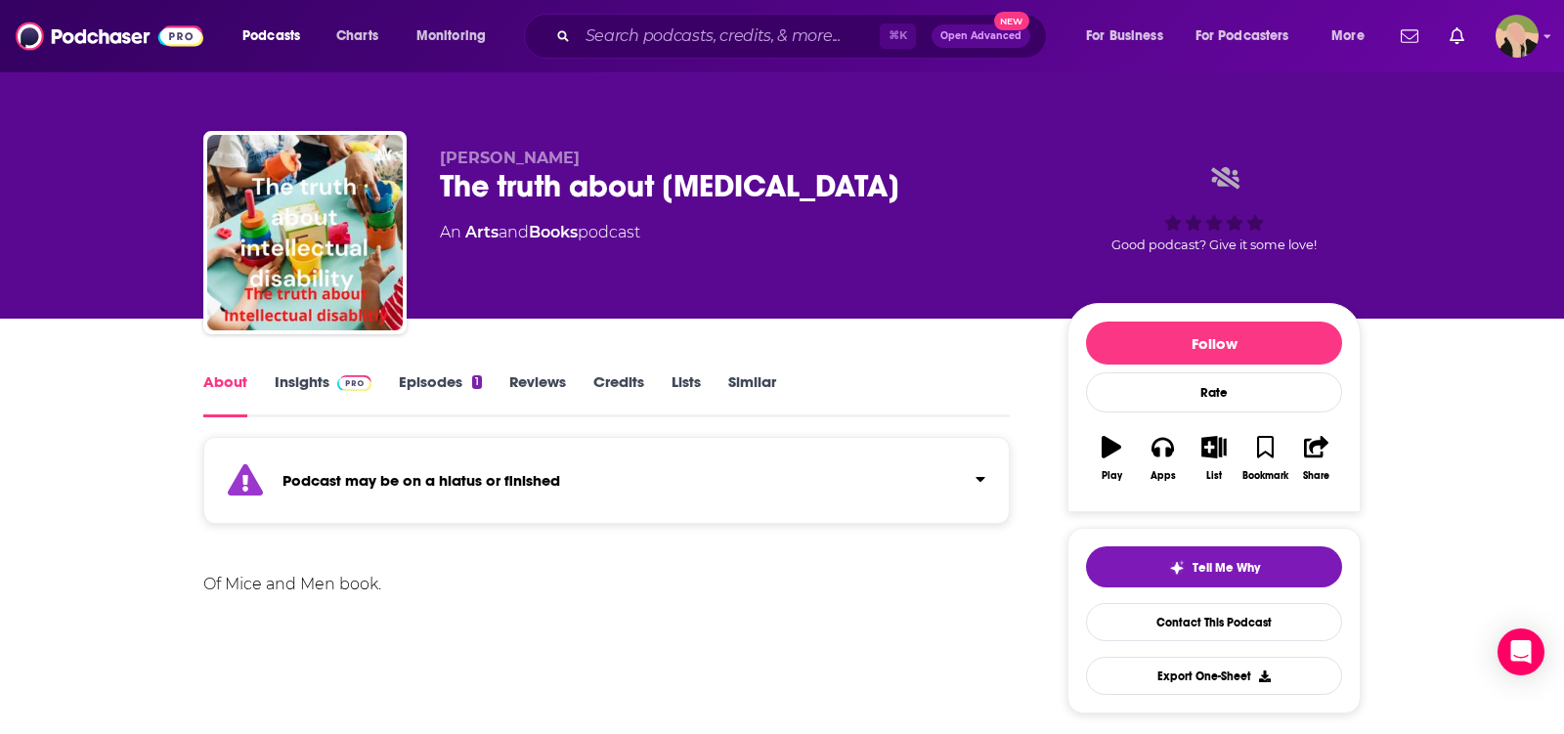
click at [778, 182] on div "The truth about intellectual disability" at bounding box center [738, 186] width 596 height 38
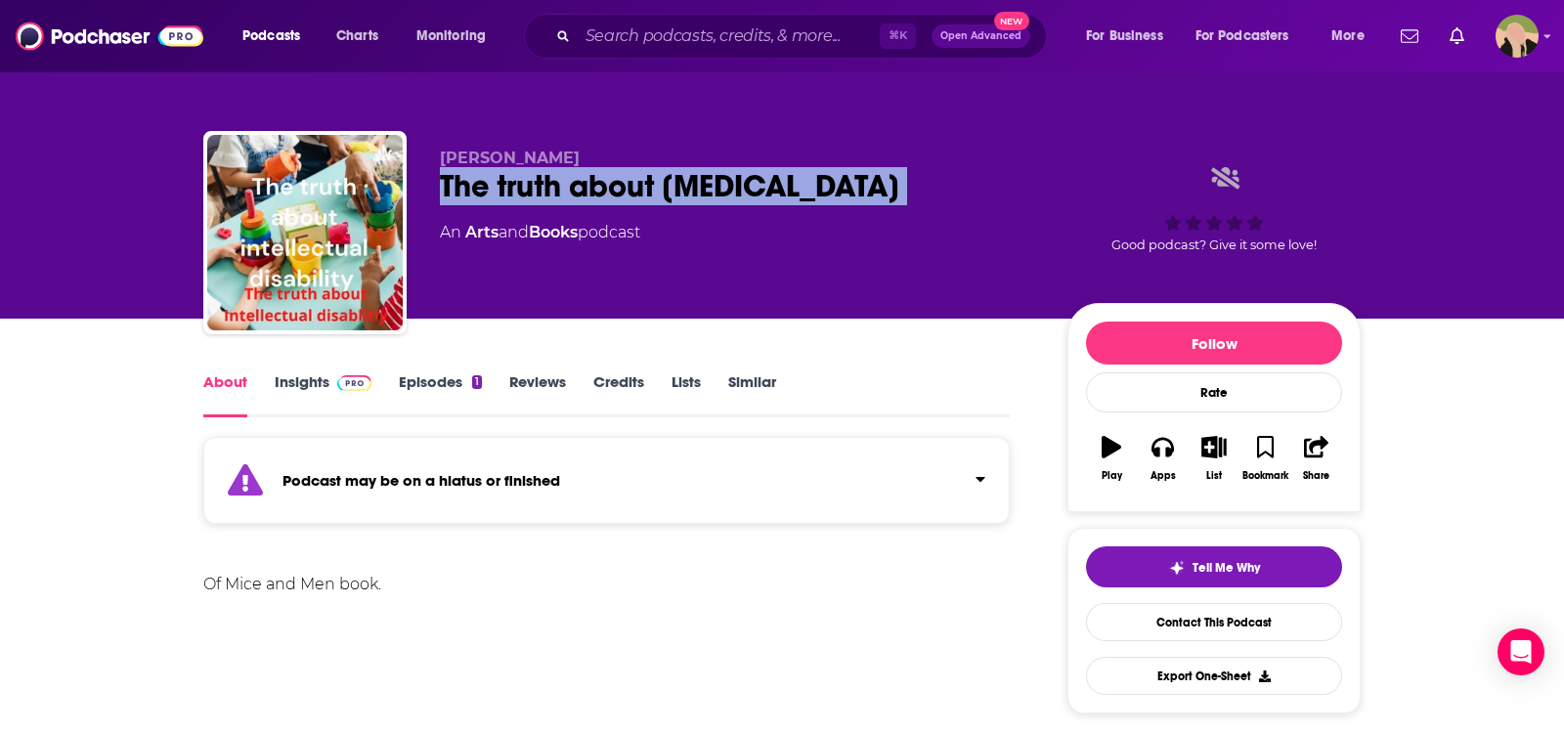
click at [778, 182] on div "The truth about intellectual disability" at bounding box center [738, 186] width 596 height 38
copy div "The truth about intellectual disability"
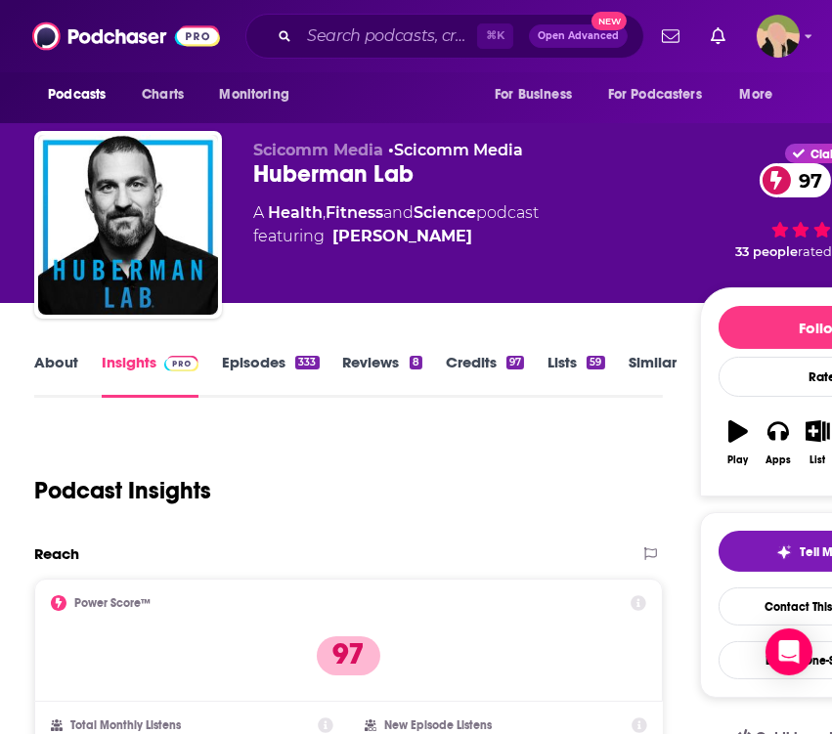
click at [311, 174] on div "Huberman Lab 97" at bounding box center [476, 173] width 446 height 29
copy div "Huberman Lab 97"
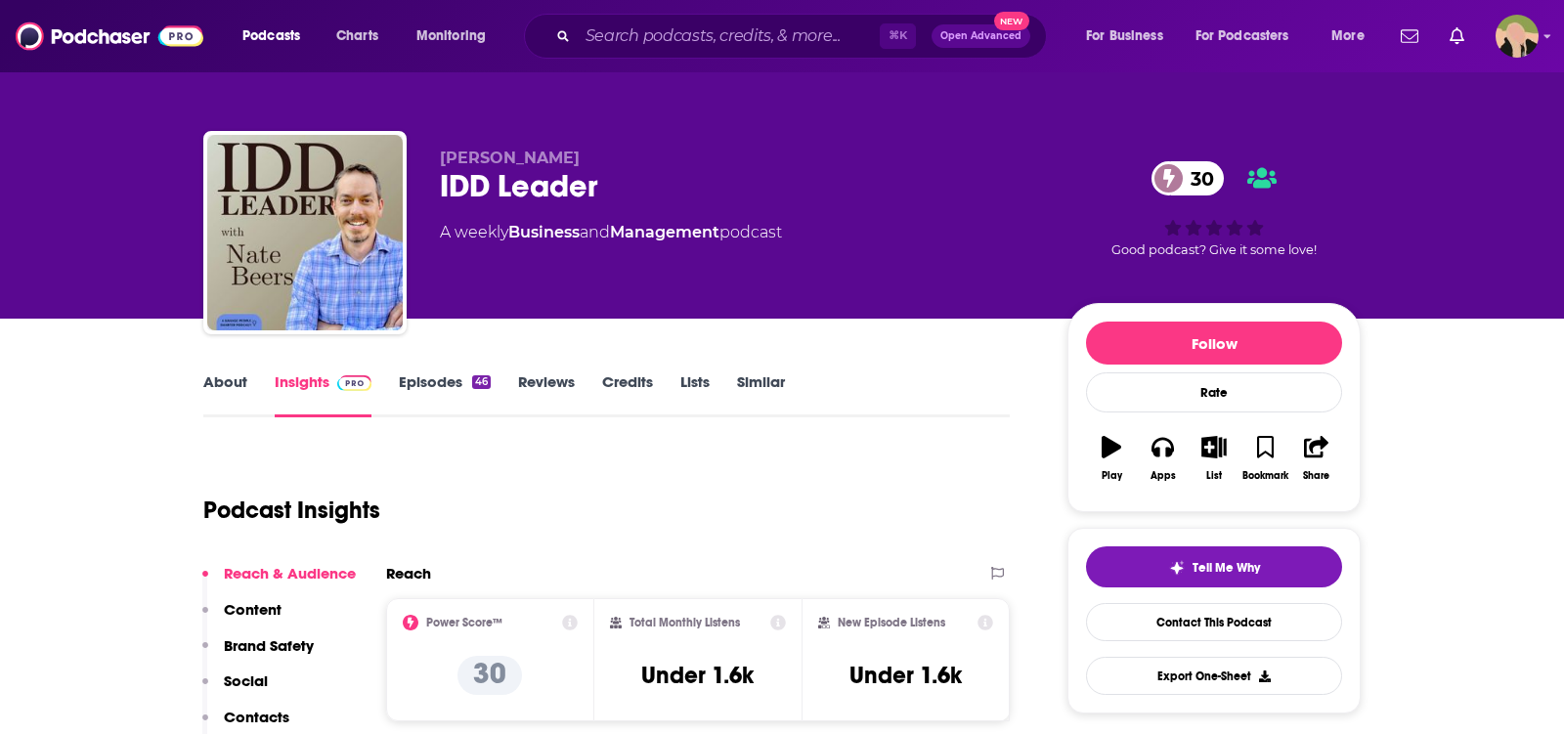
click at [223, 391] on link "About" at bounding box center [225, 395] width 44 height 45
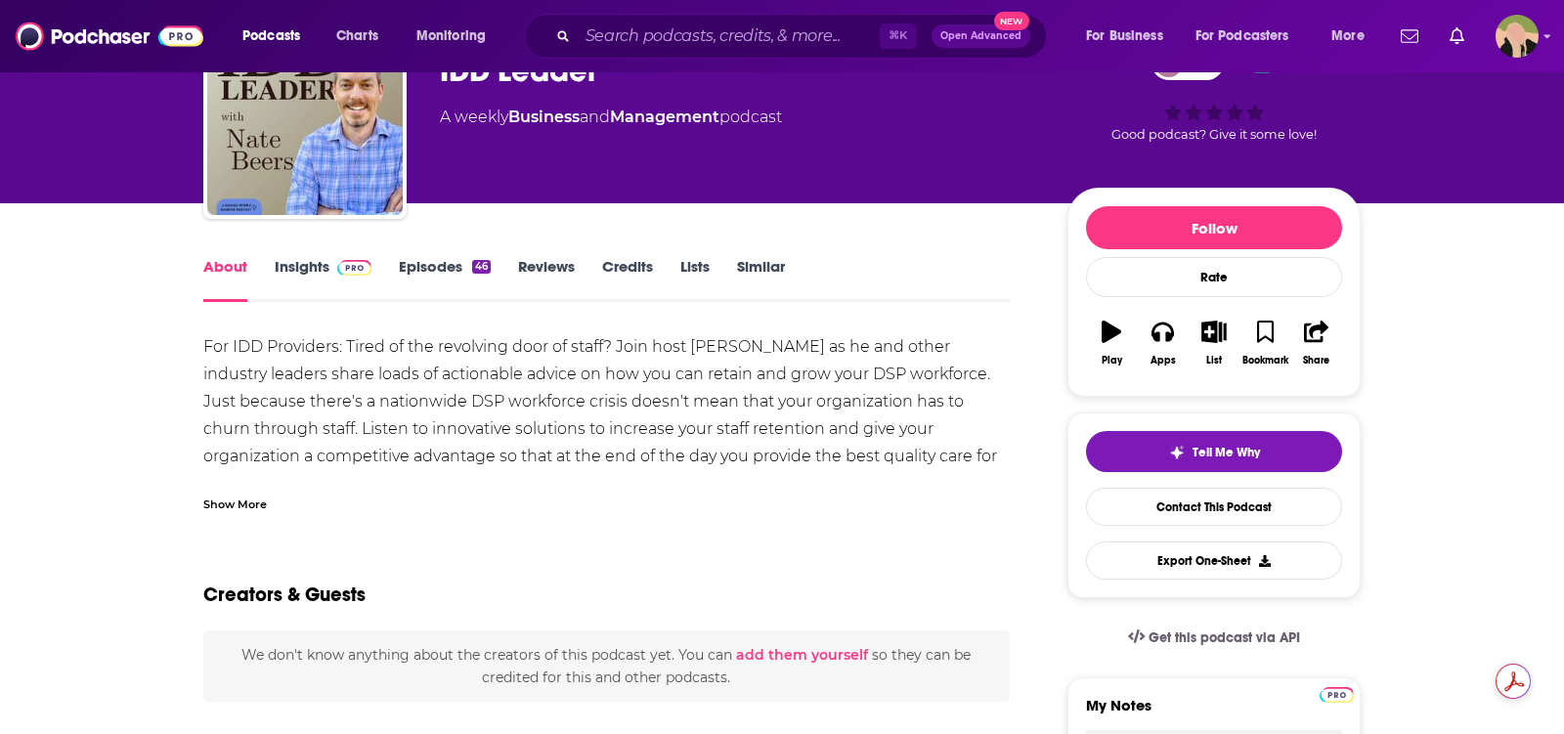
scroll to position [125, 0]
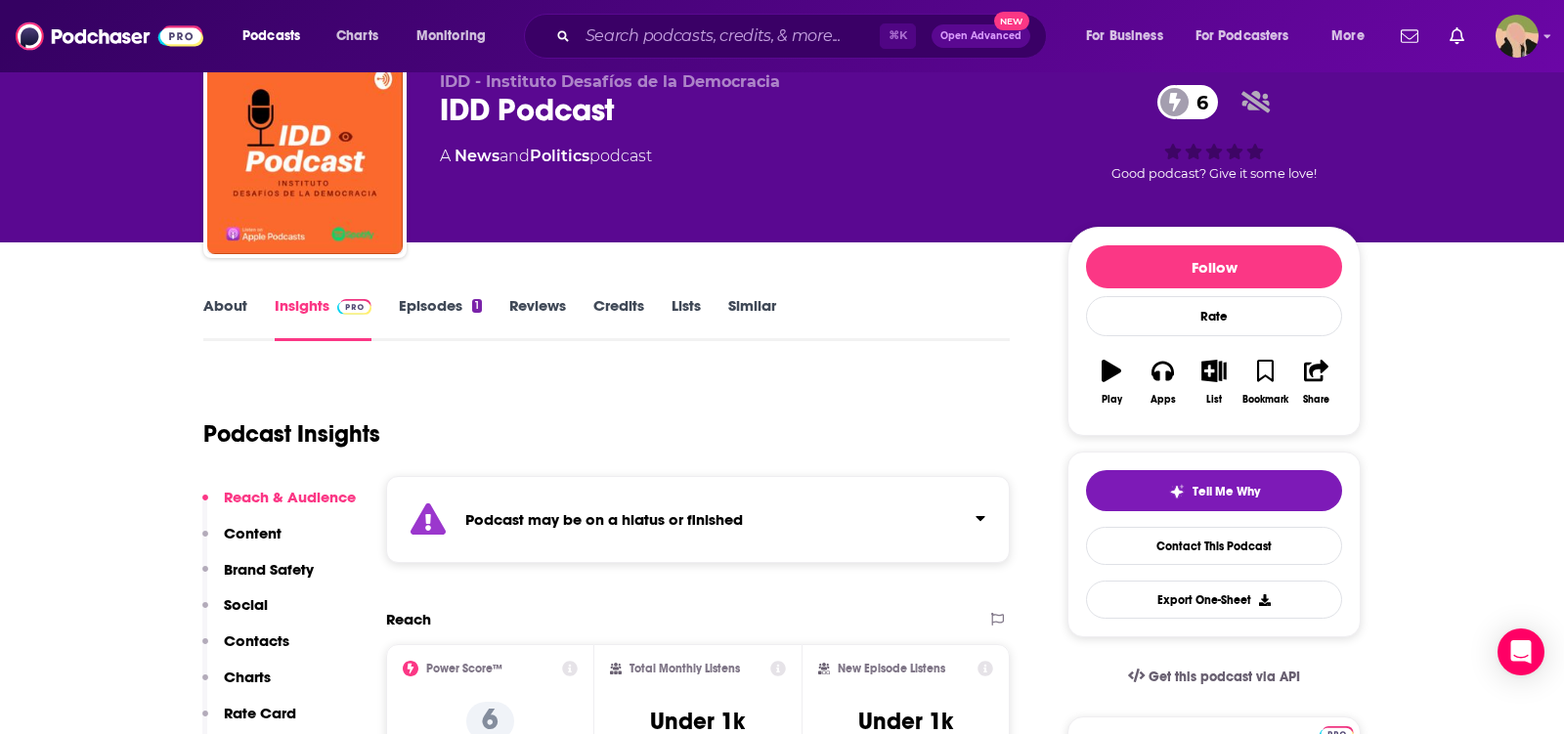
scroll to position [79, 0]
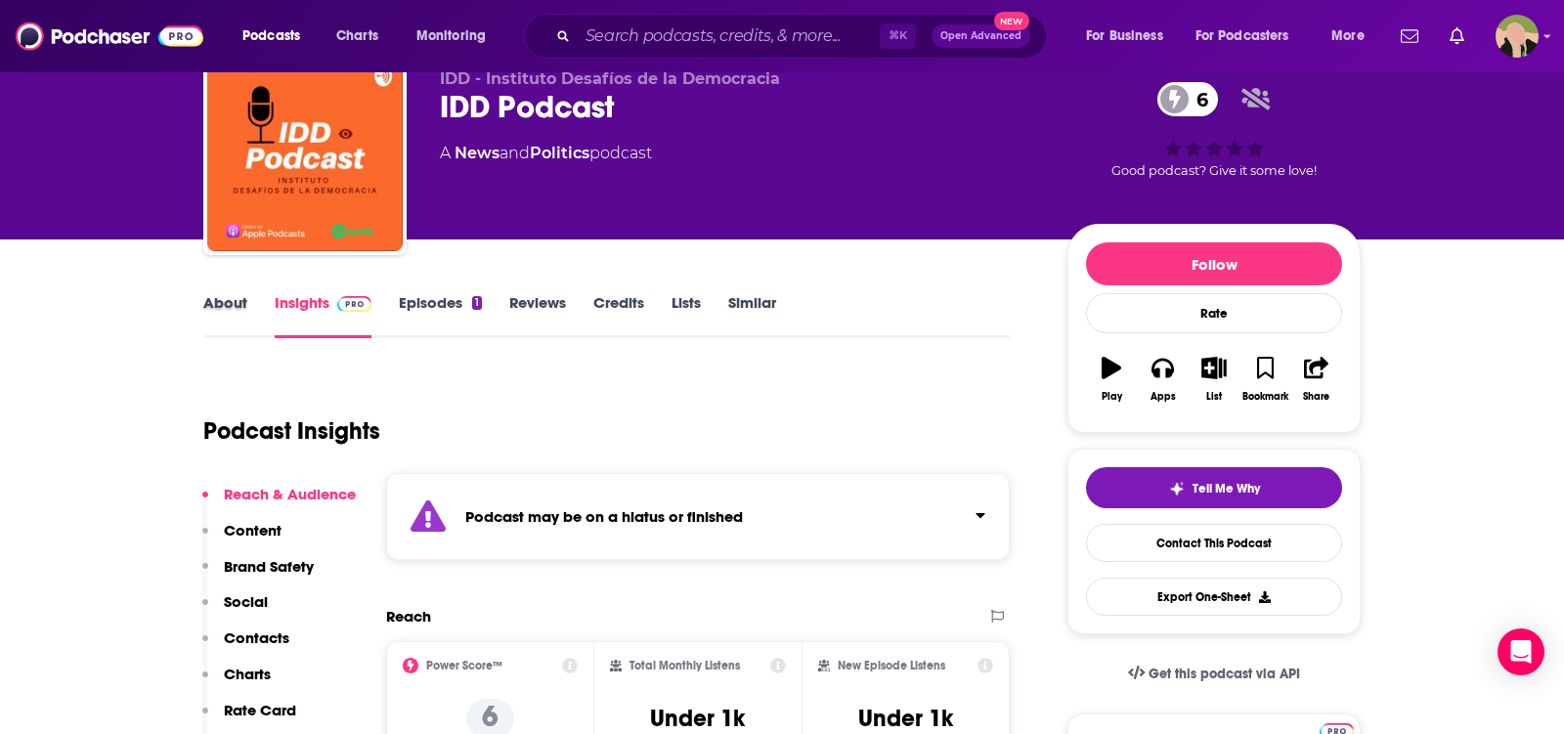
click at [253, 315] on div "About" at bounding box center [238, 315] width 71 height 45
click at [206, 303] on link "About" at bounding box center [225, 315] width 44 height 45
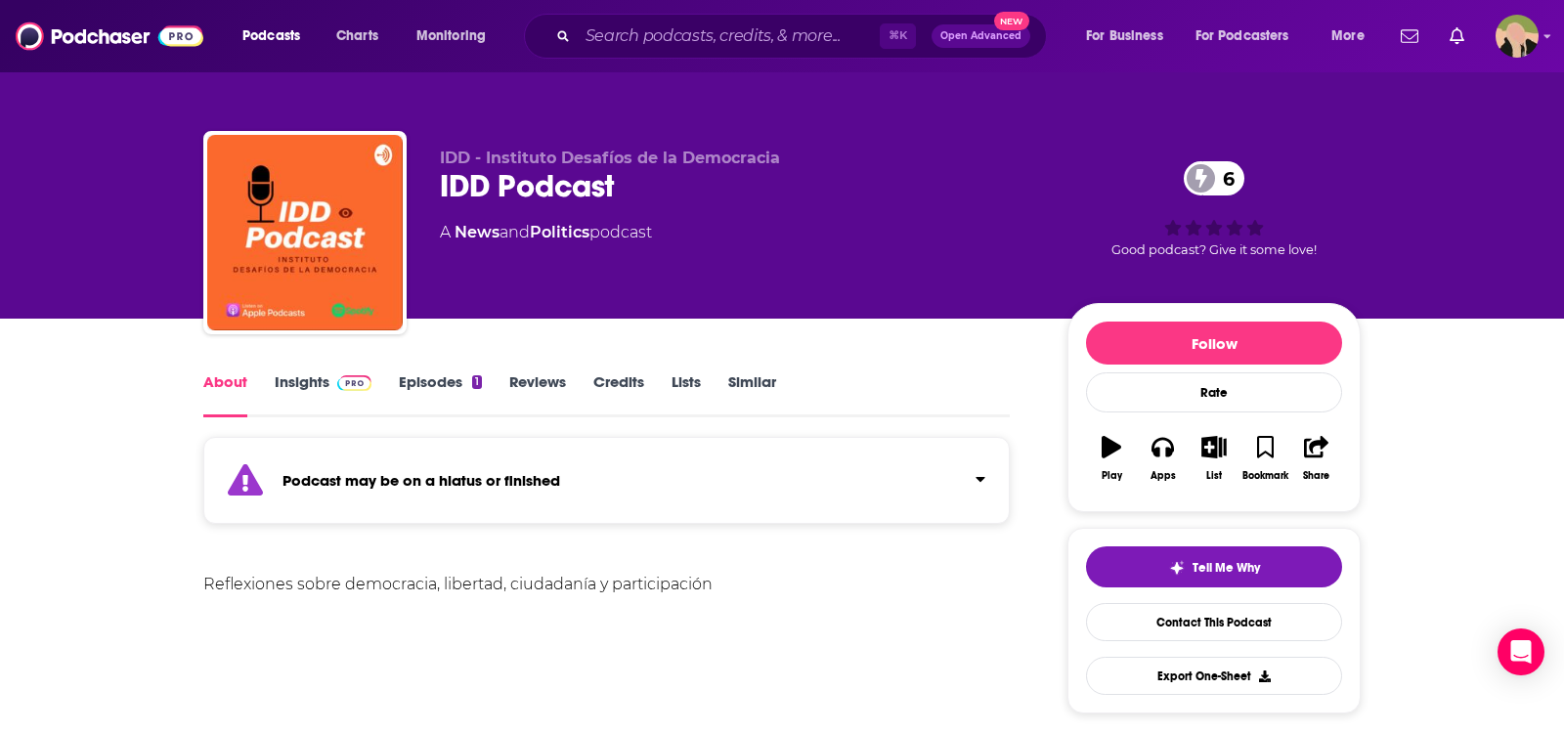
click at [478, 158] on span "IDD - Instituto Desafíos de la Democracia" at bounding box center [610, 158] width 340 height 19
click at [478, 179] on div "IDD Podcast 6" at bounding box center [738, 186] width 596 height 38
copy div "IDD Podcast 6"
